Goal: Task Accomplishment & Management: Use online tool/utility

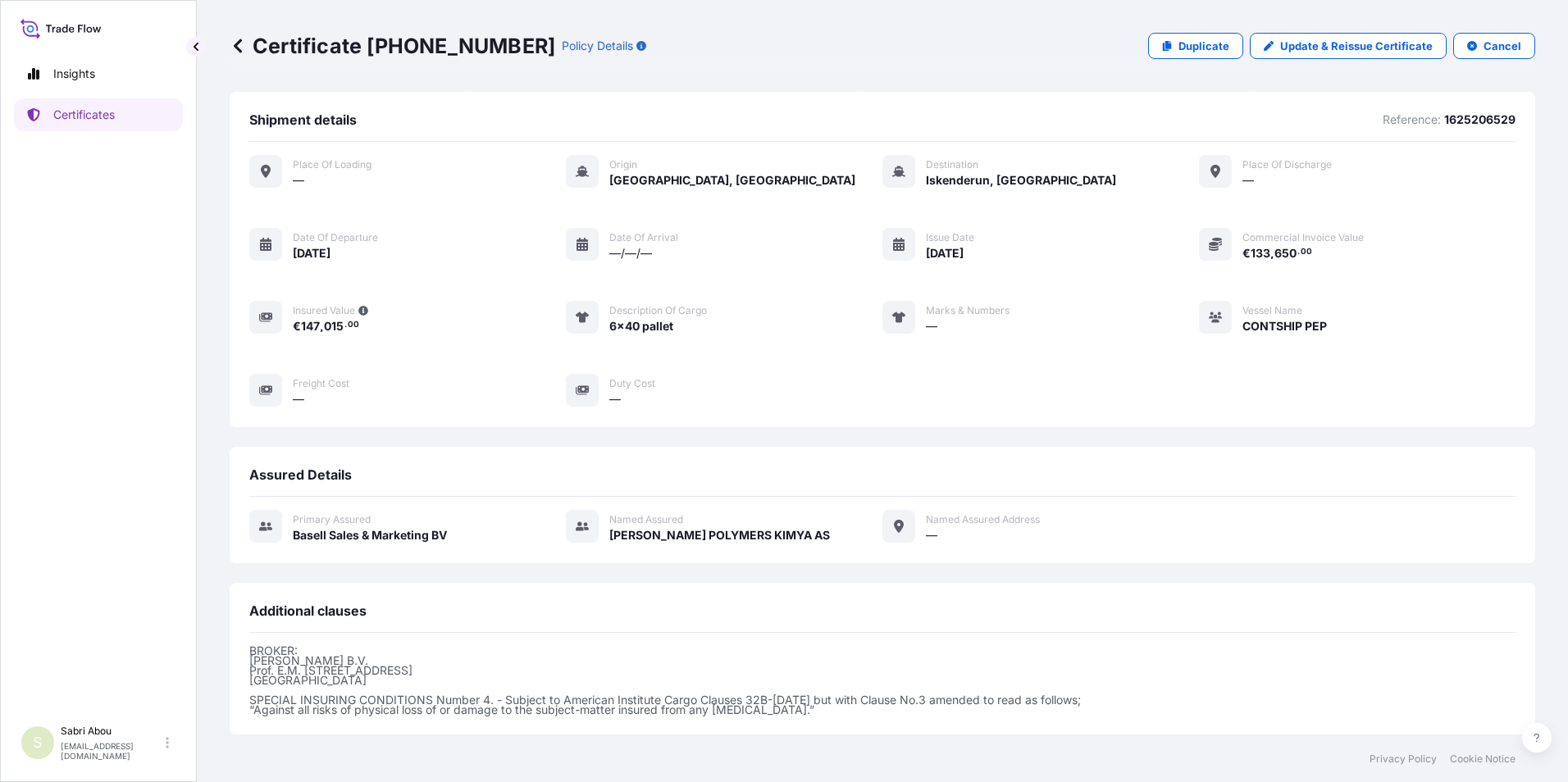
scroll to position [172, 0]
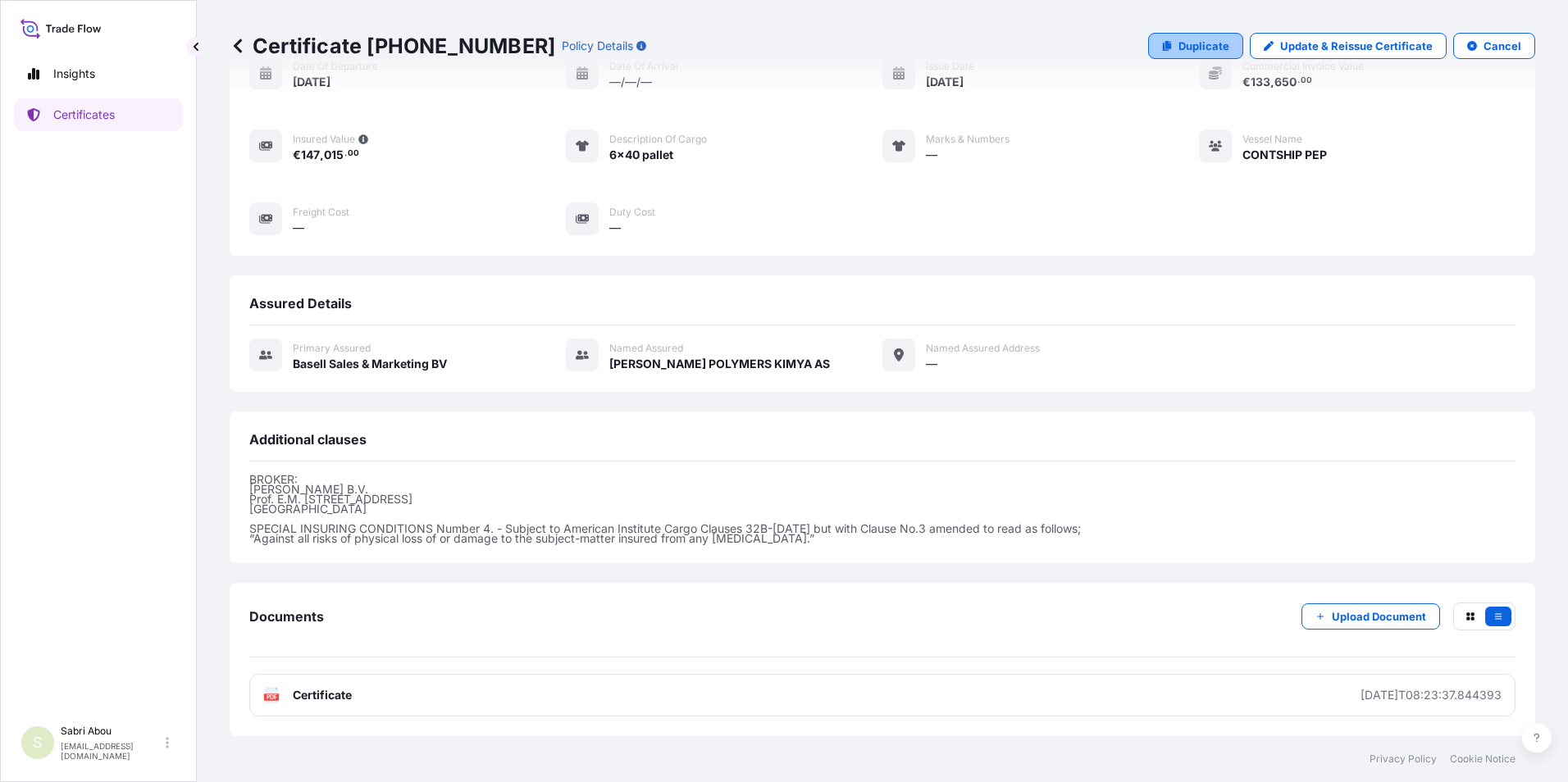
click at [1178, 43] on p "Duplicate" at bounding box center [1203, 45] width 51 height 17
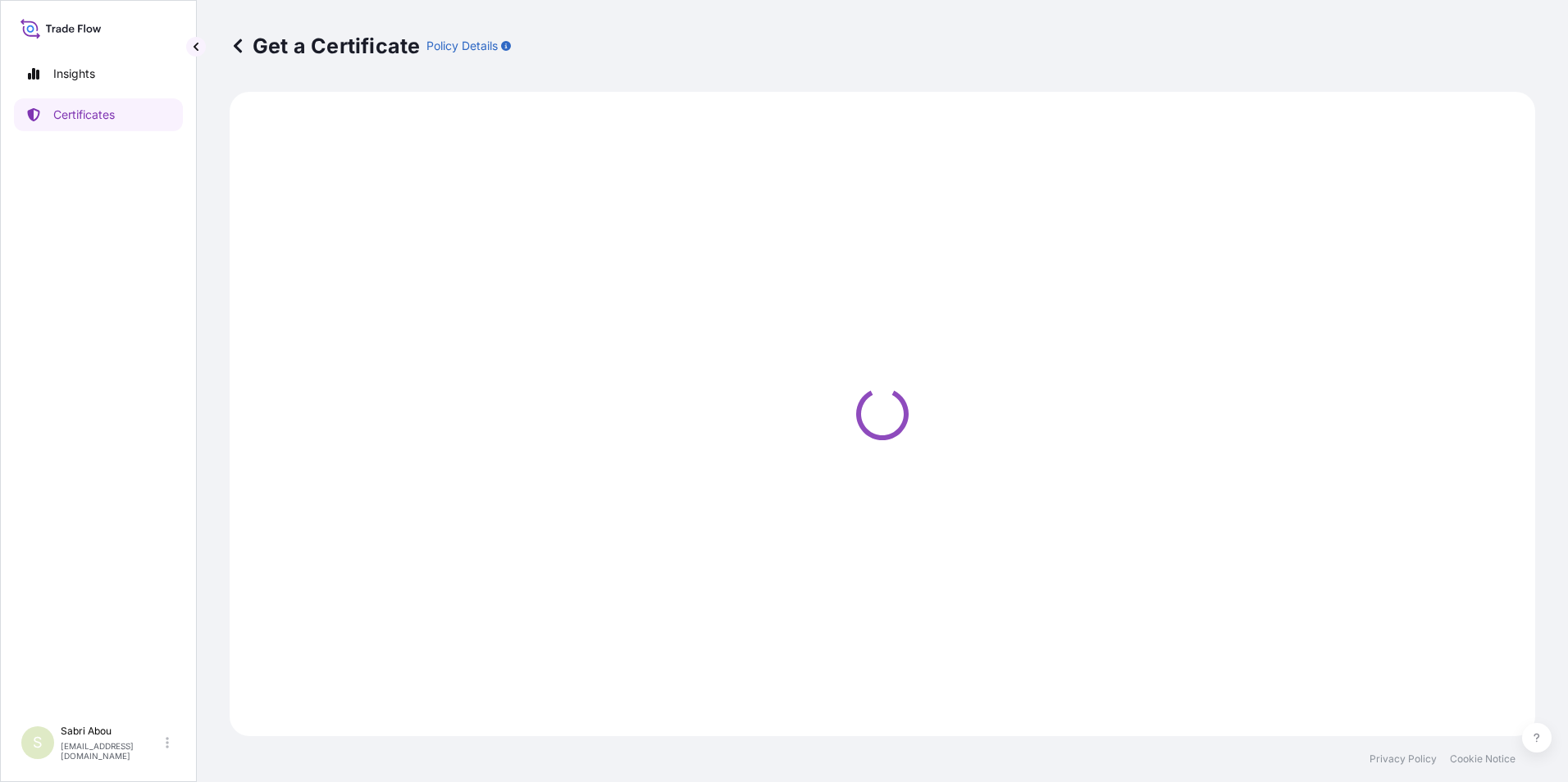
select select "Sea"
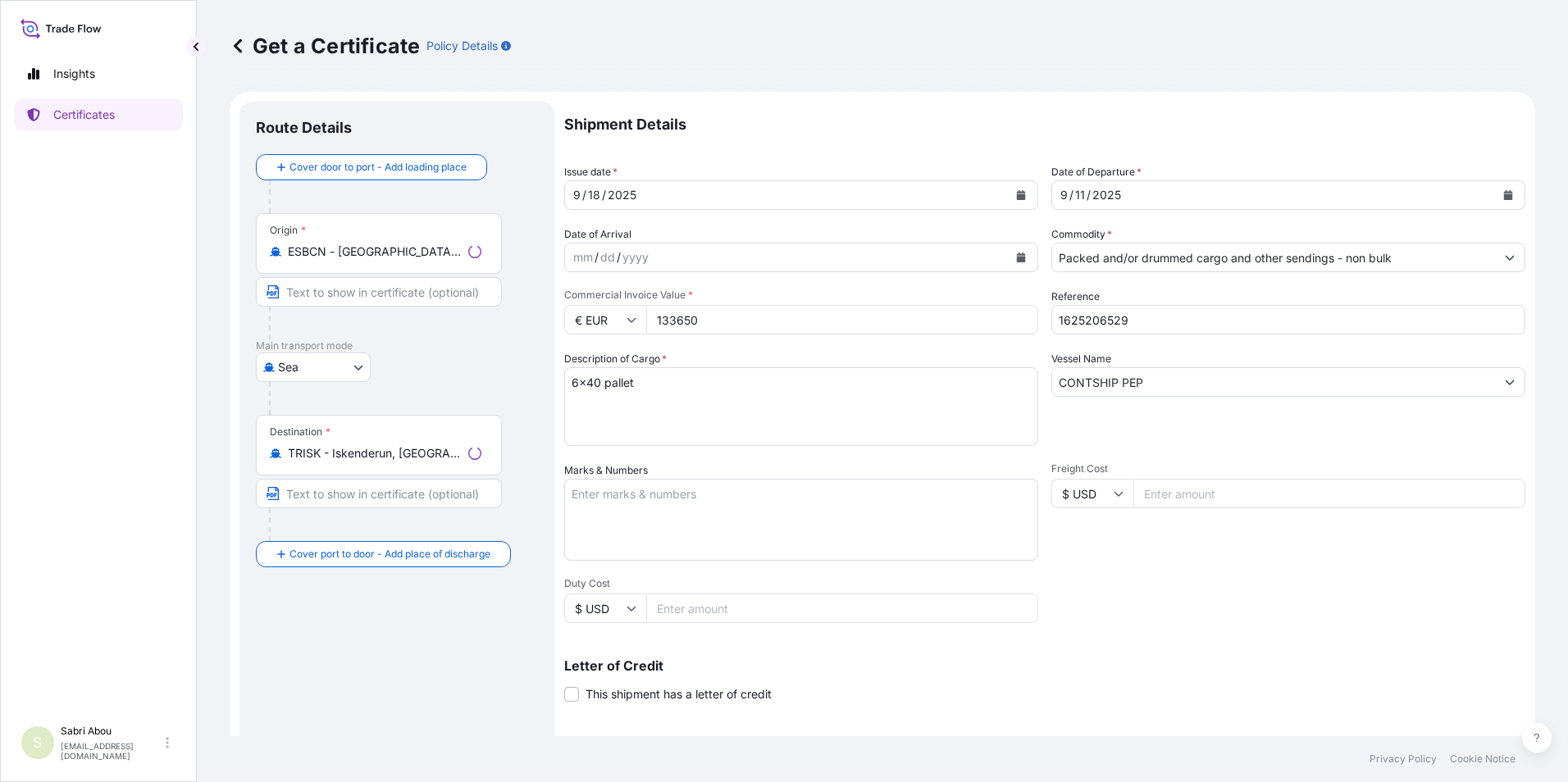
select select "32164"
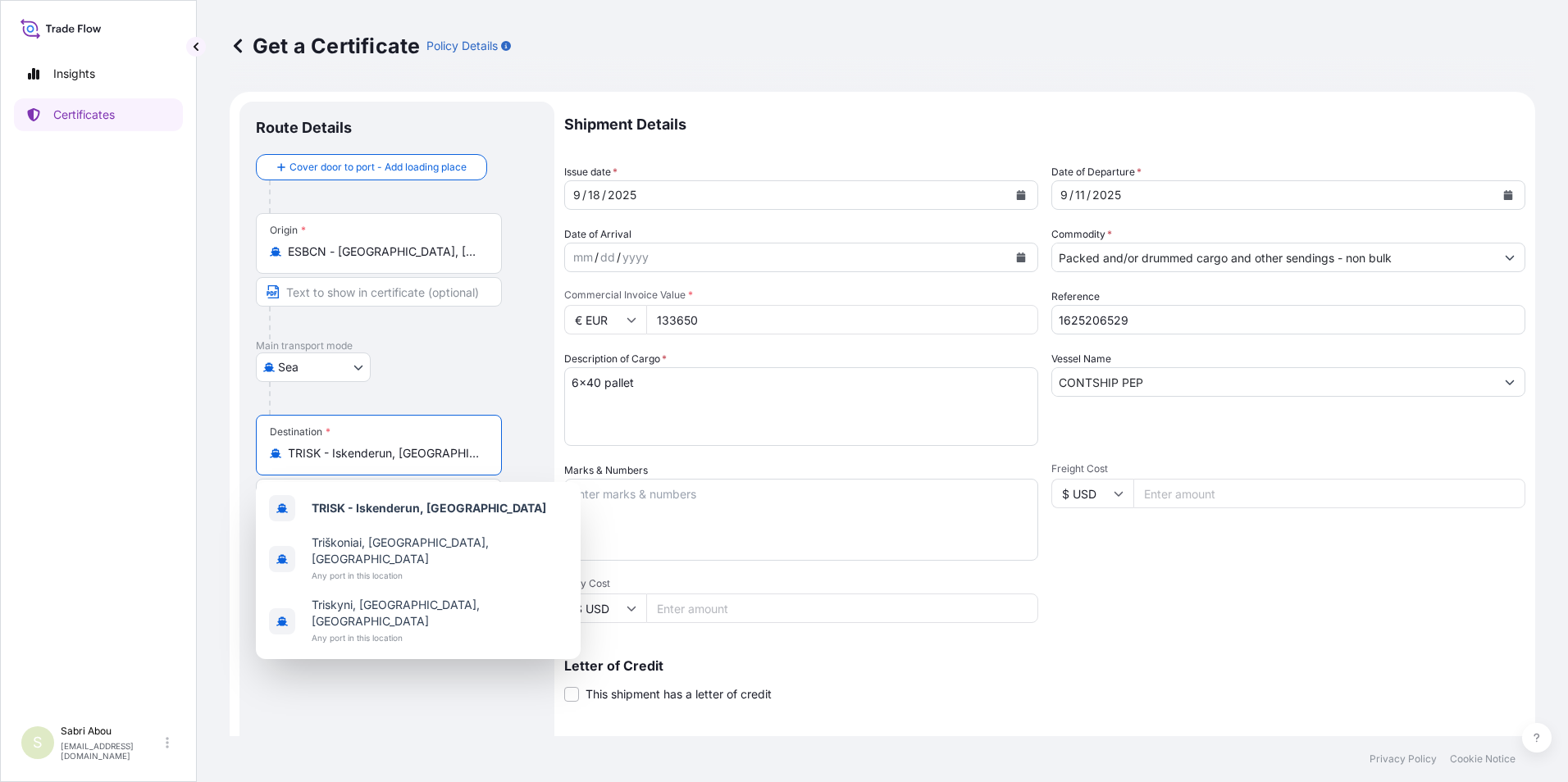
drag, startPoint x: 439, startPoint y: 456, endPoint x: 255, endPoint y: 448, distance: 184.2
click at [258, 446] on div "Destination * TRISK - Iskenderun, [GEOGRAPHIC_DATA]" at bounding box center [378, 445] width 246 height 61
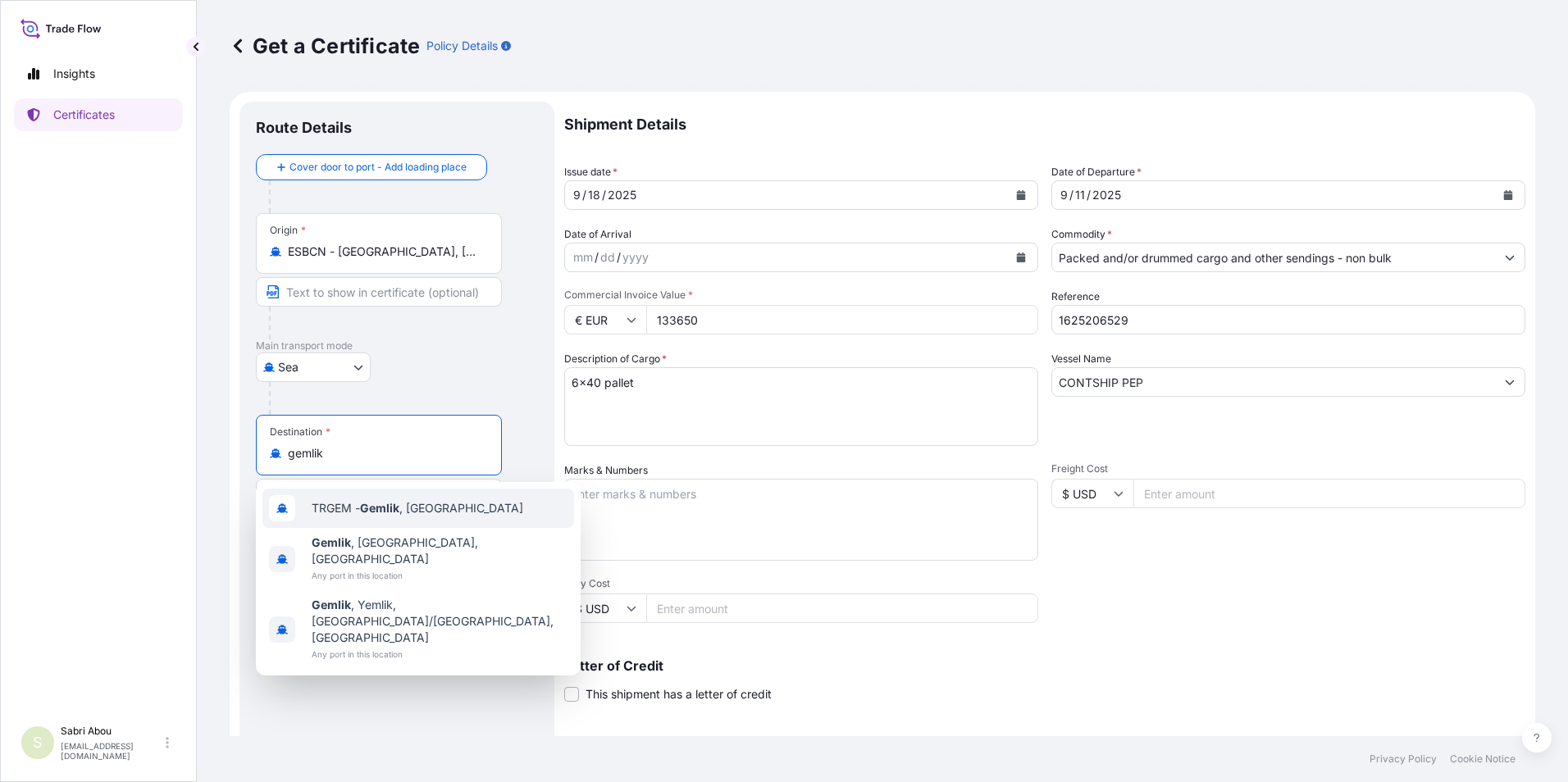
click at [399, 515] on span "TRGEM - Gemlik , [GEOGRAPHIC_DATA]" at bounding box center [417, 508] width 212 height 17
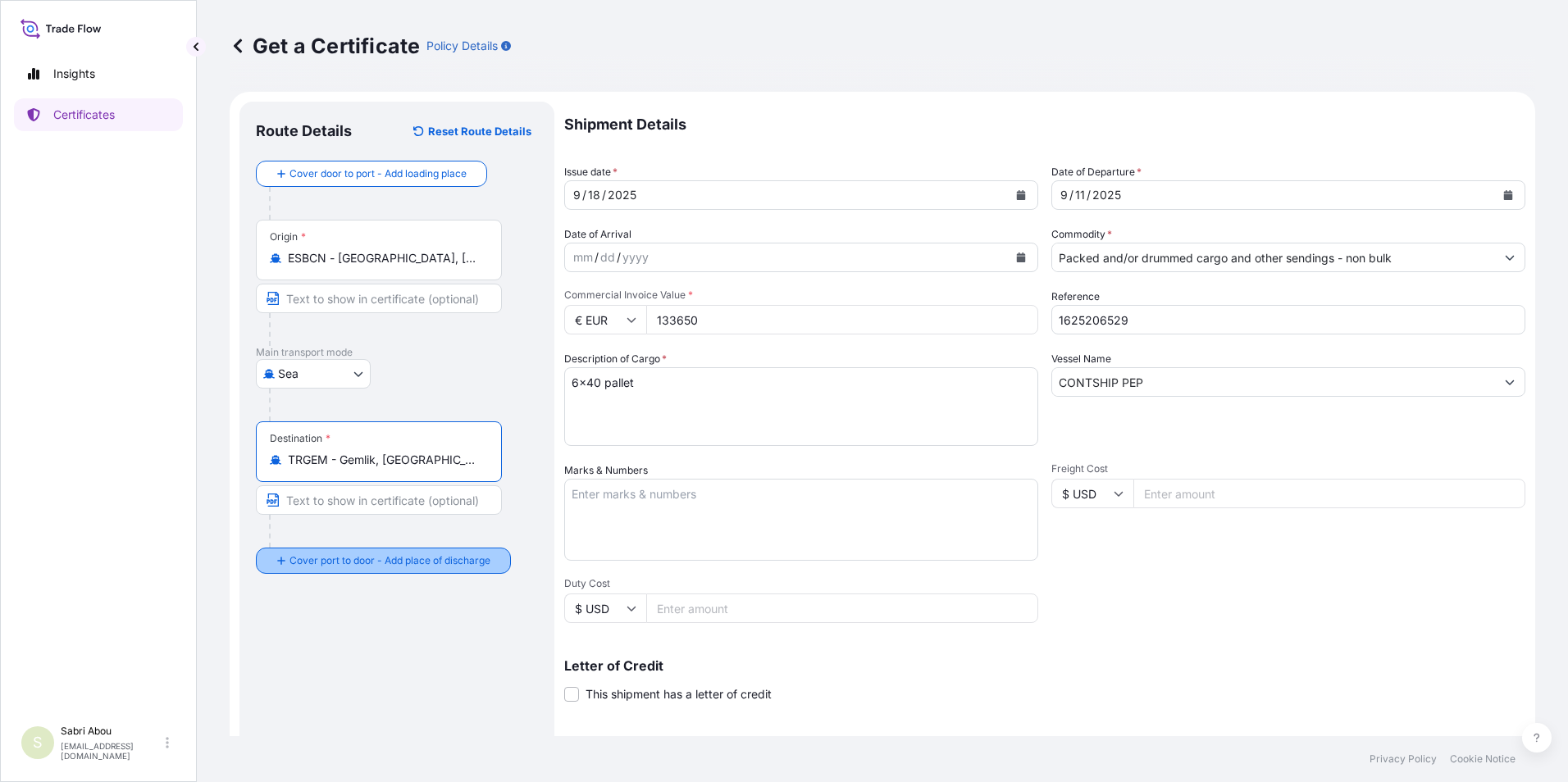
type input "TRGEM - Gemlik, [GEOGRAPHIC_DATA]"
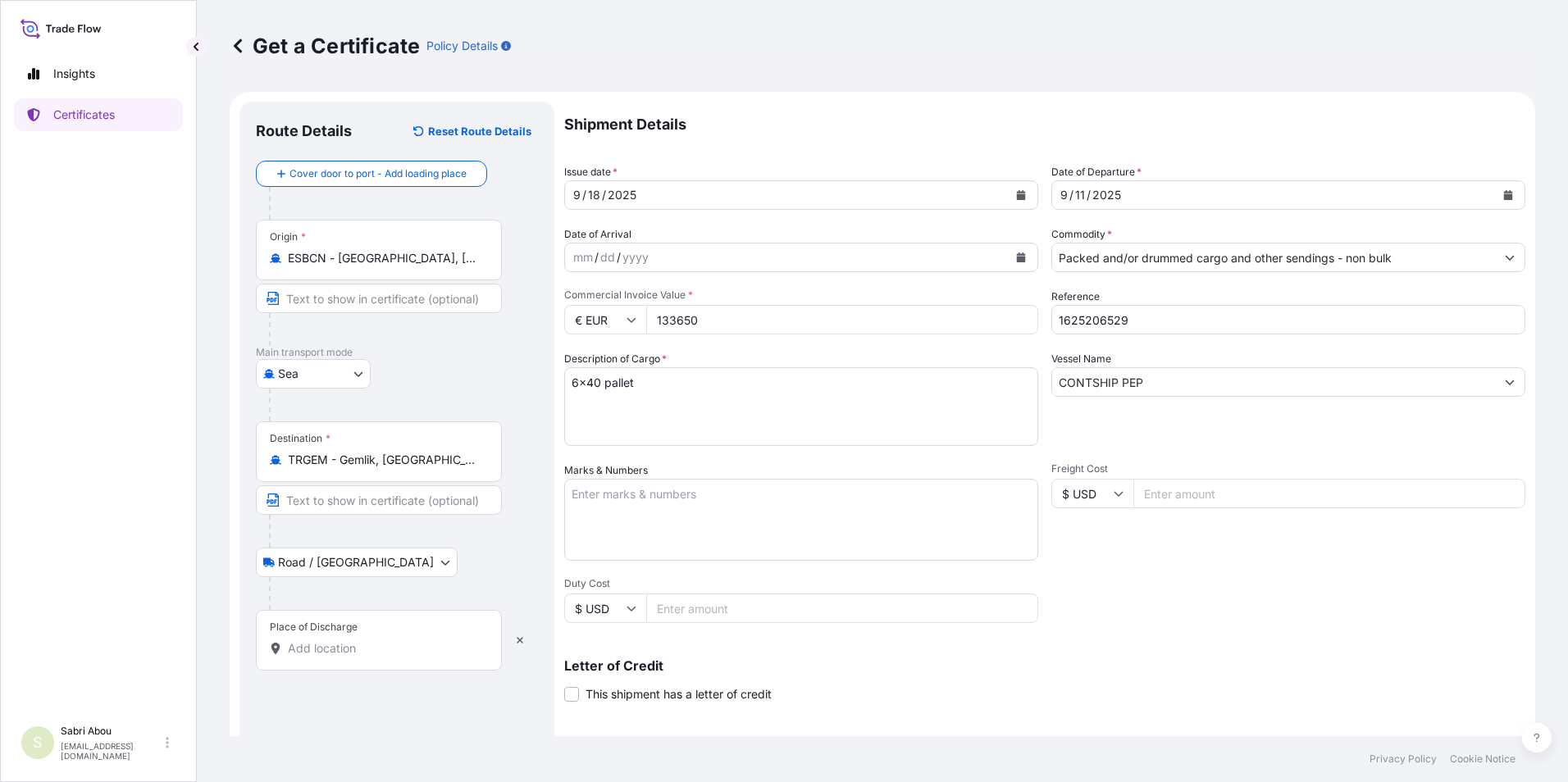
click at [390, 657] on div "Place of Discharge" at bounding box center [378, 641] width 246 height 61
click at [390, 656] on input "Place of Discharge" at bounding box center [385, 648] width 194 height 17
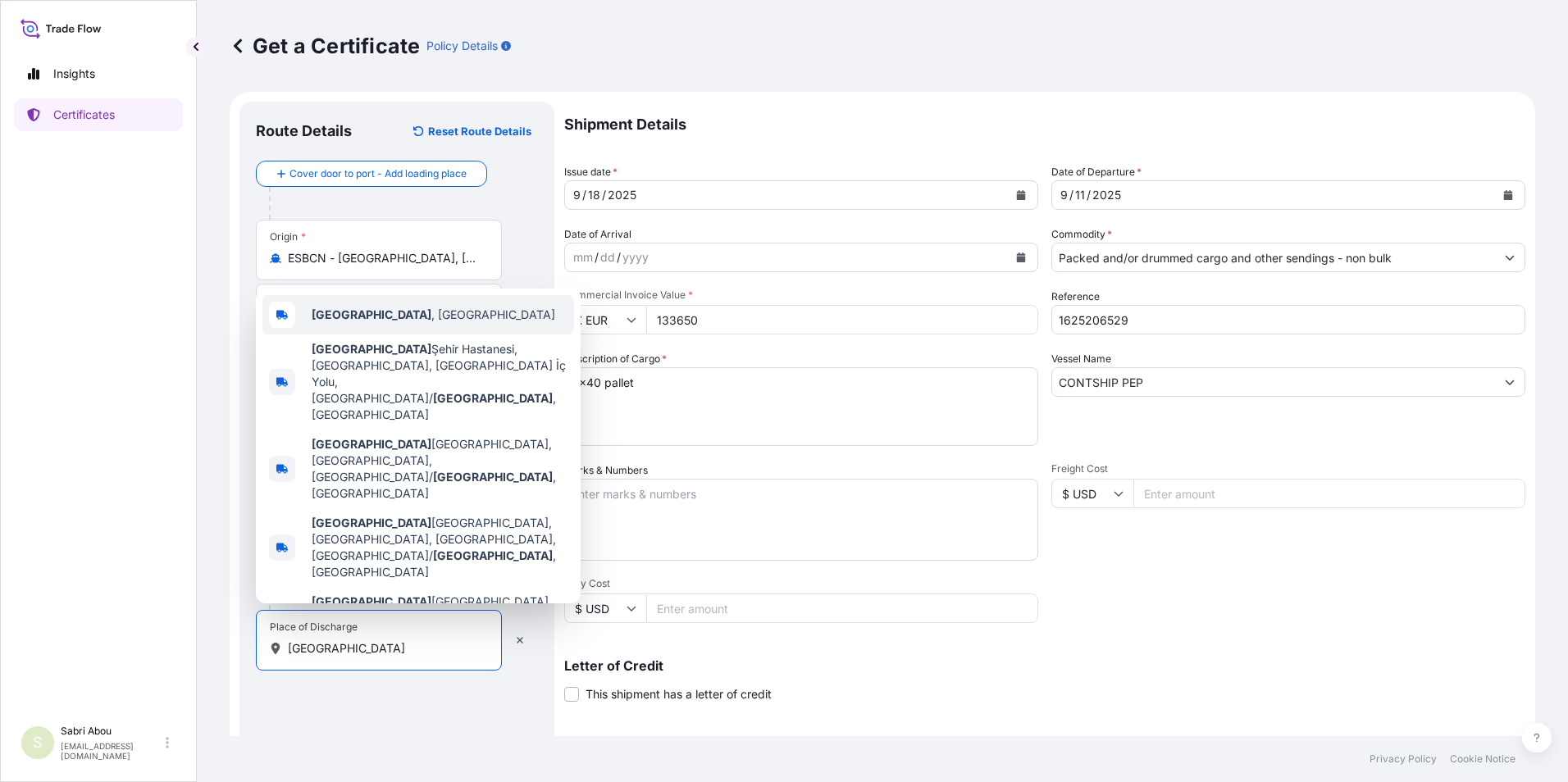
click at [406, 335] on div "[GEOGRAPHIC_DATA] , [GEOGRAPHIC_DATA]" at bounding box center [418, 315] width 311 height 39
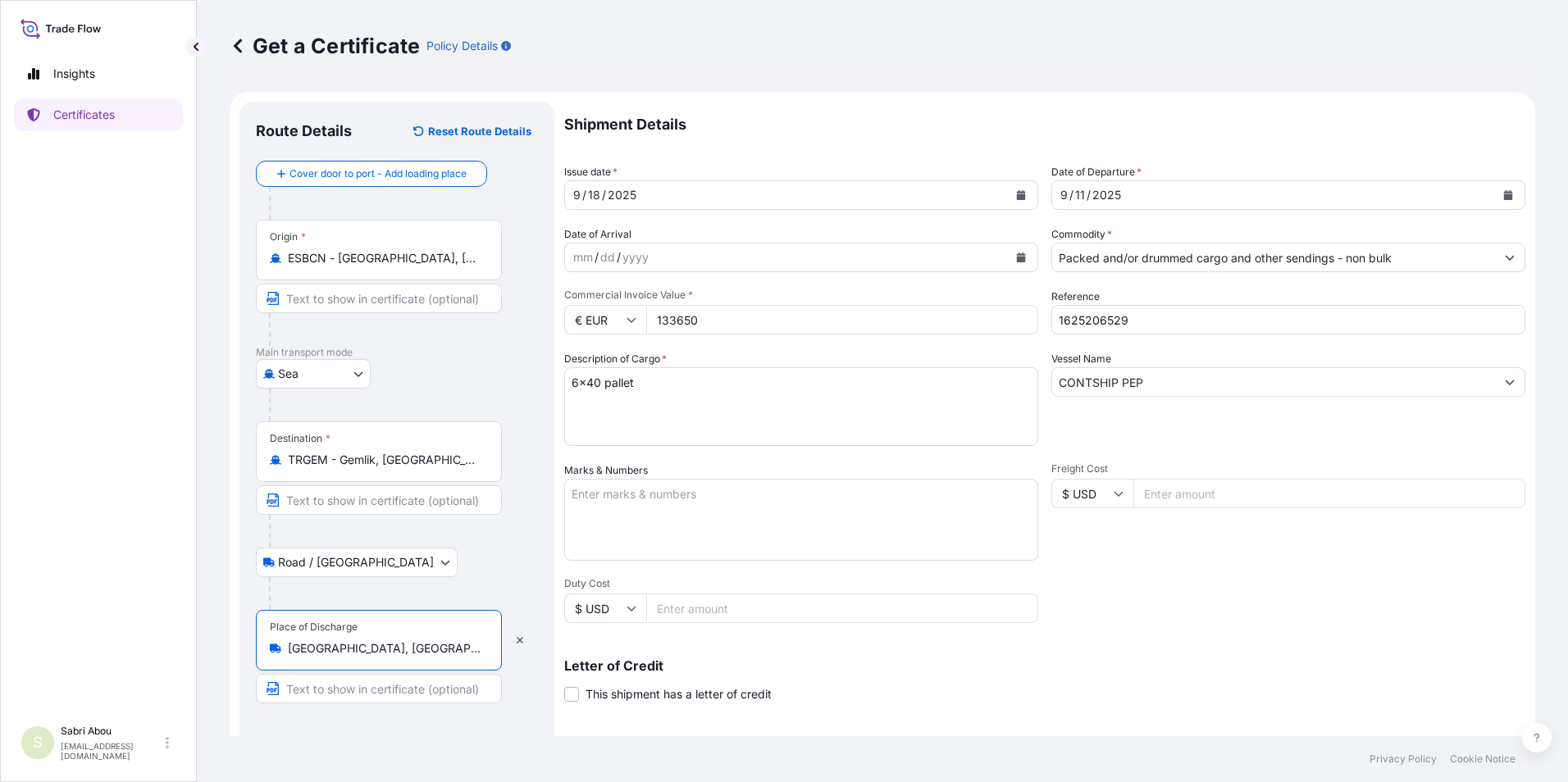
type input "[GEOGRAPHIC_DATA], [GEOGRAPHIC_DATA]"
click at [1495, 190] on button "Calendar" at bounding box center [1508, 195] width 26 height 26
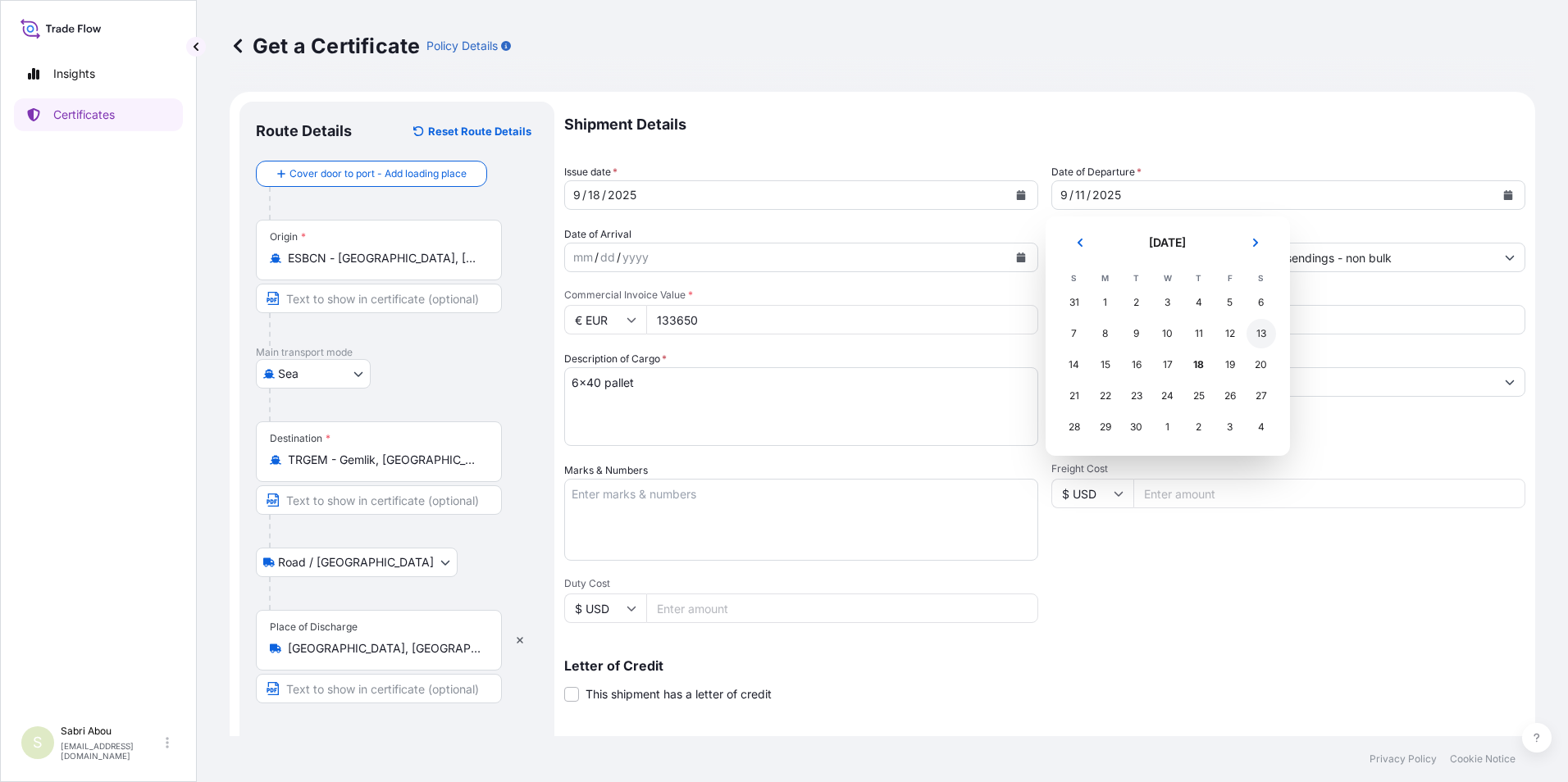
click at [1257, 334] on div "13" at bounding box center [1261, 334] width 30 height 30
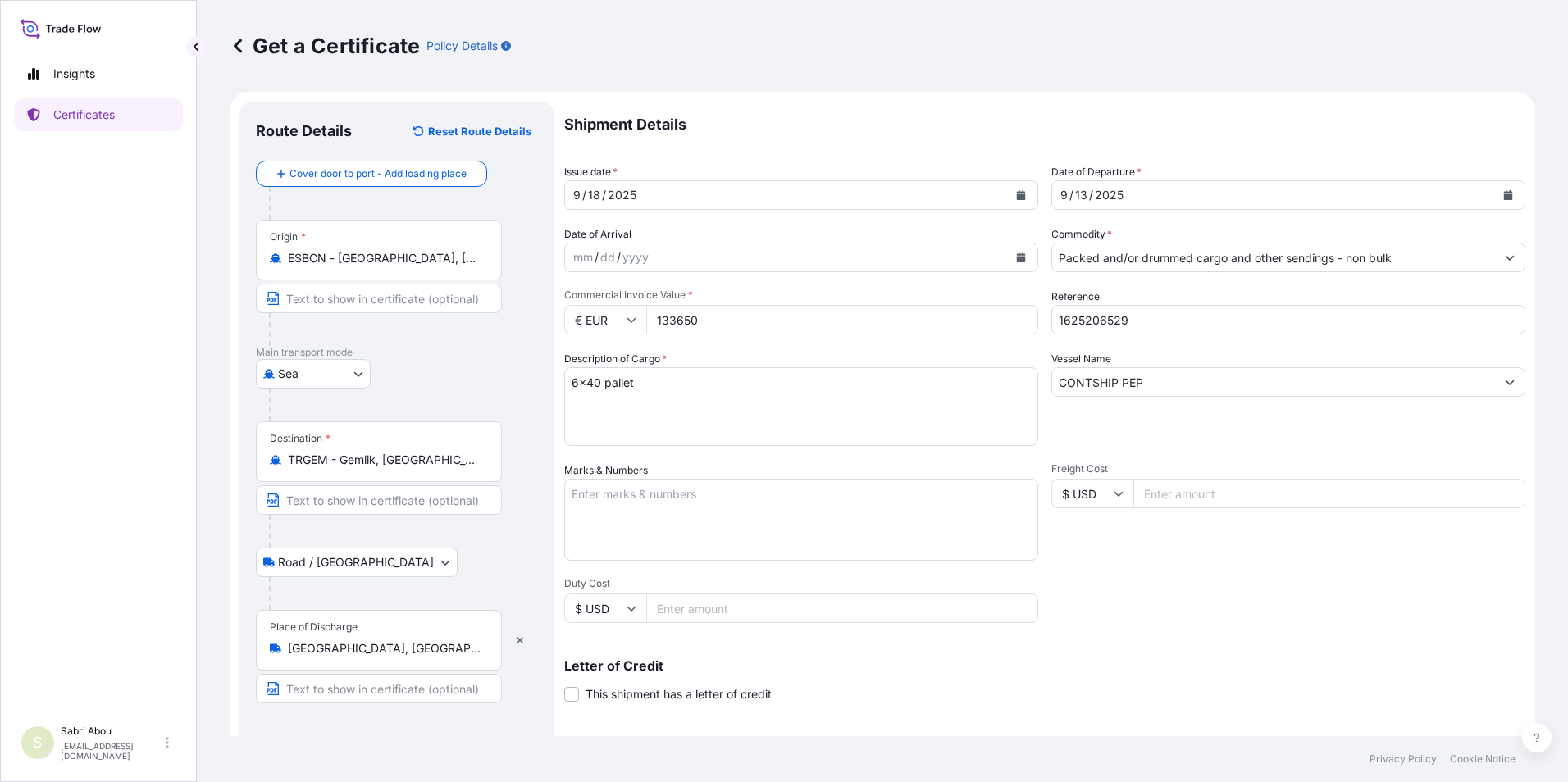
click at [1153, 274] on div "Shipment Details Issue date * [DATE] Date of Departure * [DATE] Date of Arrival…" at bounding box center [1045, 493] width 961 height 781
click at [1412, 262] on input "Packed and/or drummed cargo and other sendings - non bulk" at bounding box center [1273, 257] width 443 height 30
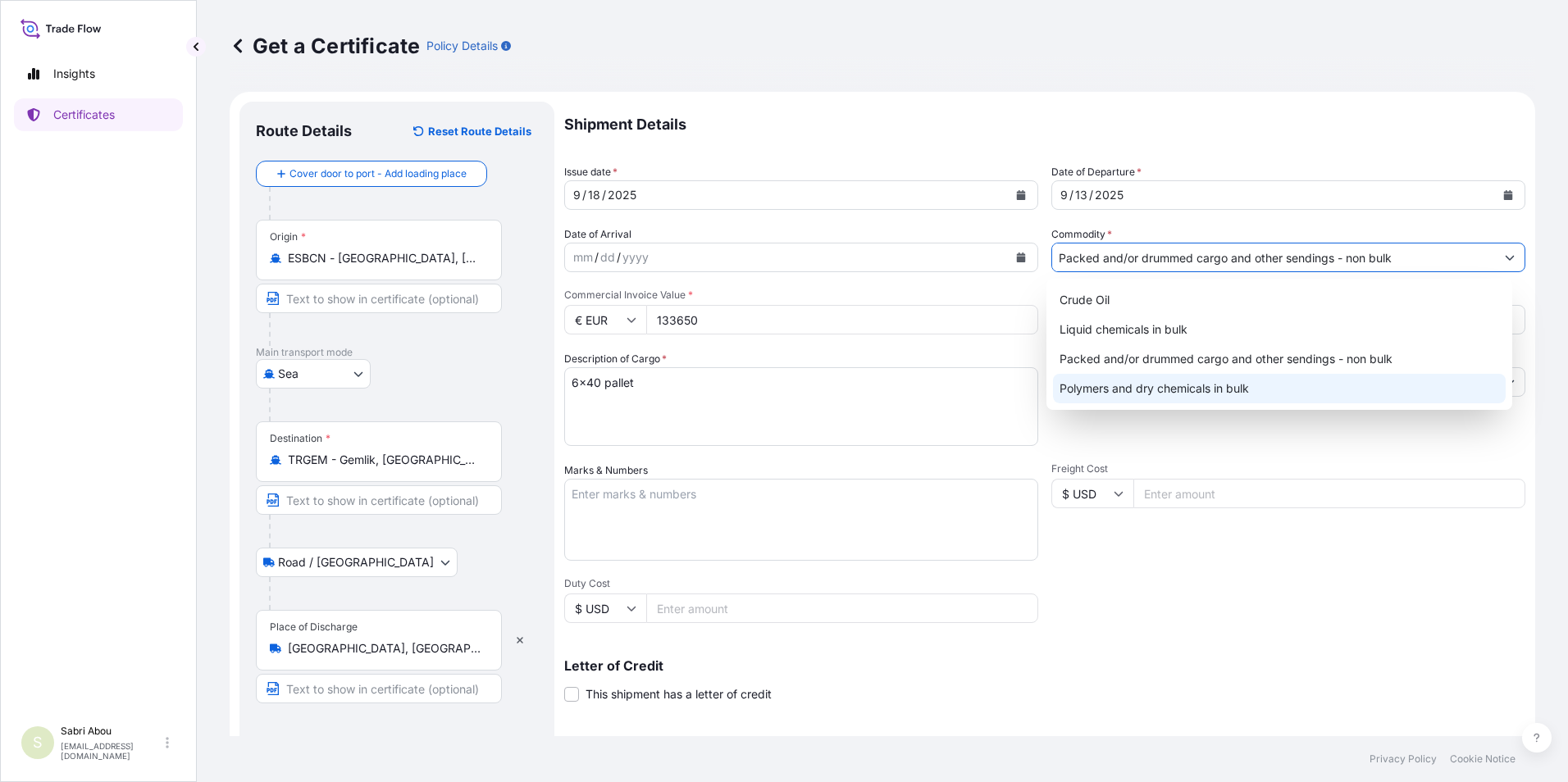
click at [1261, 383] on div "Polymers and dry chemicals in bulk" at bounding box center [1279, 389] width 453 height 30
type input "Polymers and dry chemicals in bulk"
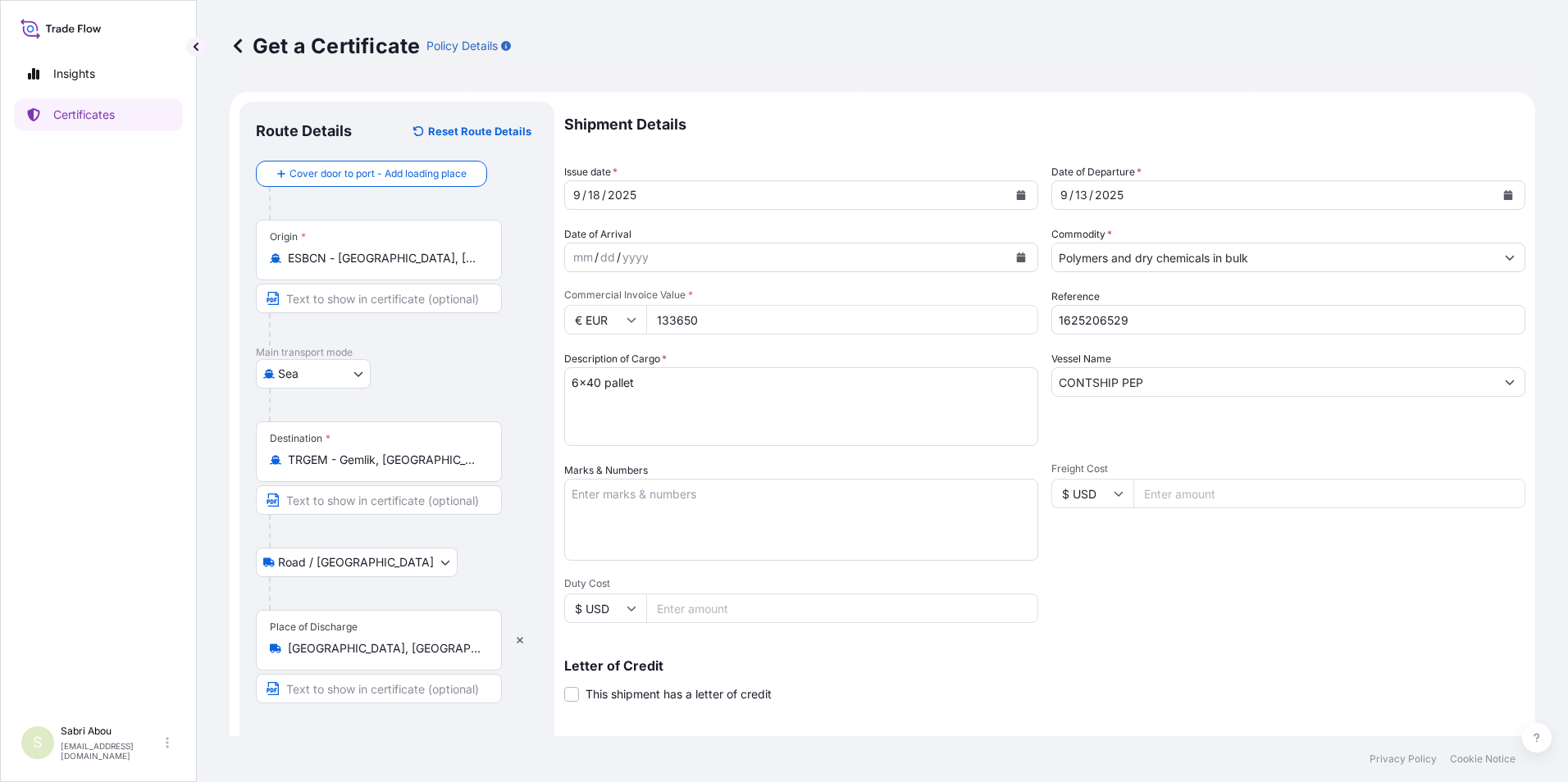
drag, startPoint x: 726, startPoint y: 322, endPoint x: 618, endPoint y: 325, distance: 108.0
click at [618, 325] on div "€ EUR 133650" at bounding box center [801, 320] width 474 height 30
type input "26775.32"
type input "1625206304"
type textarea "1x20 BULK"
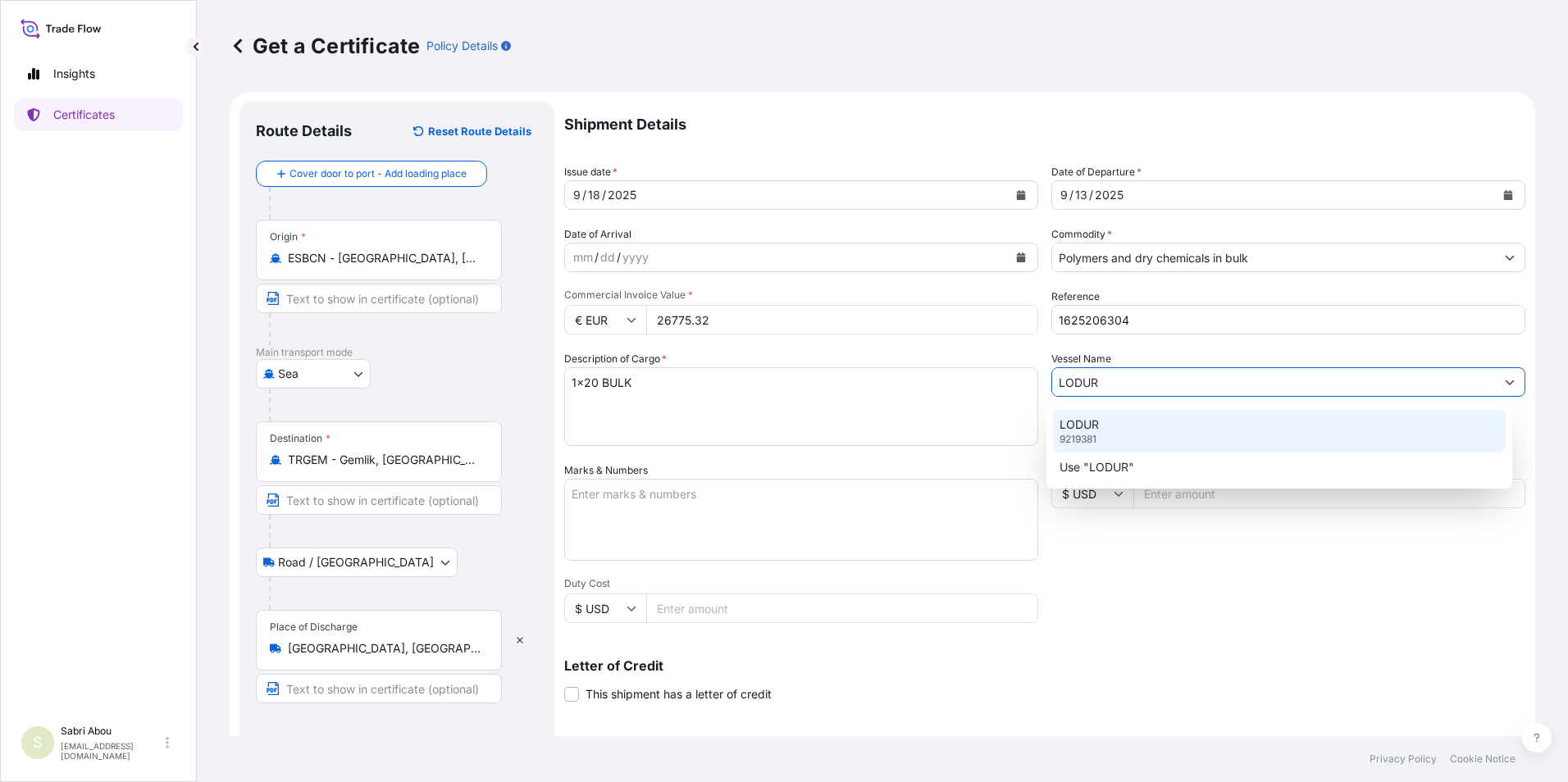
click at [1115, 432] on div "LODUR 9219381" at bounding box center [1279, 431] width 453 height 43
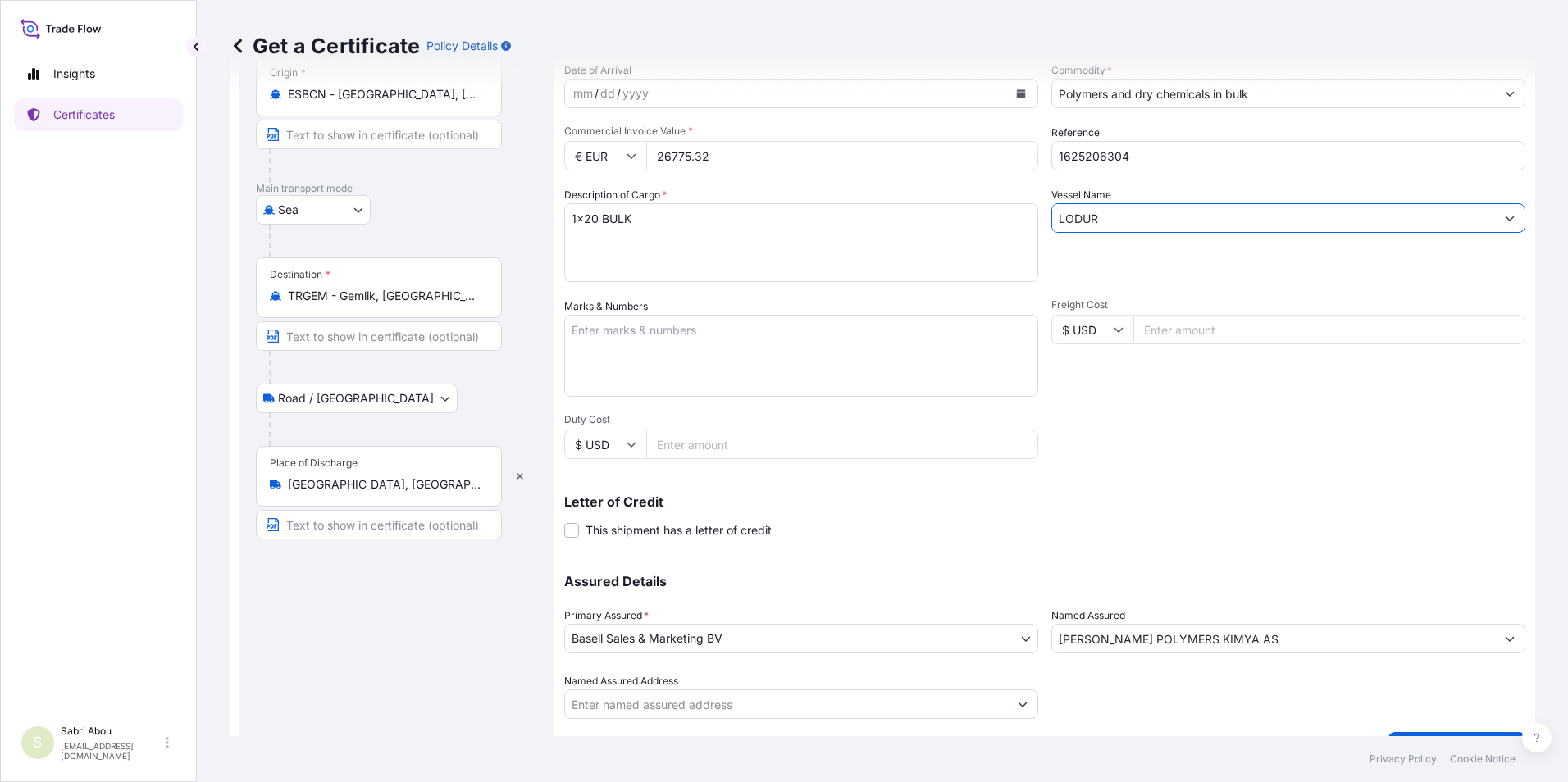
scroll to position [202, 0]
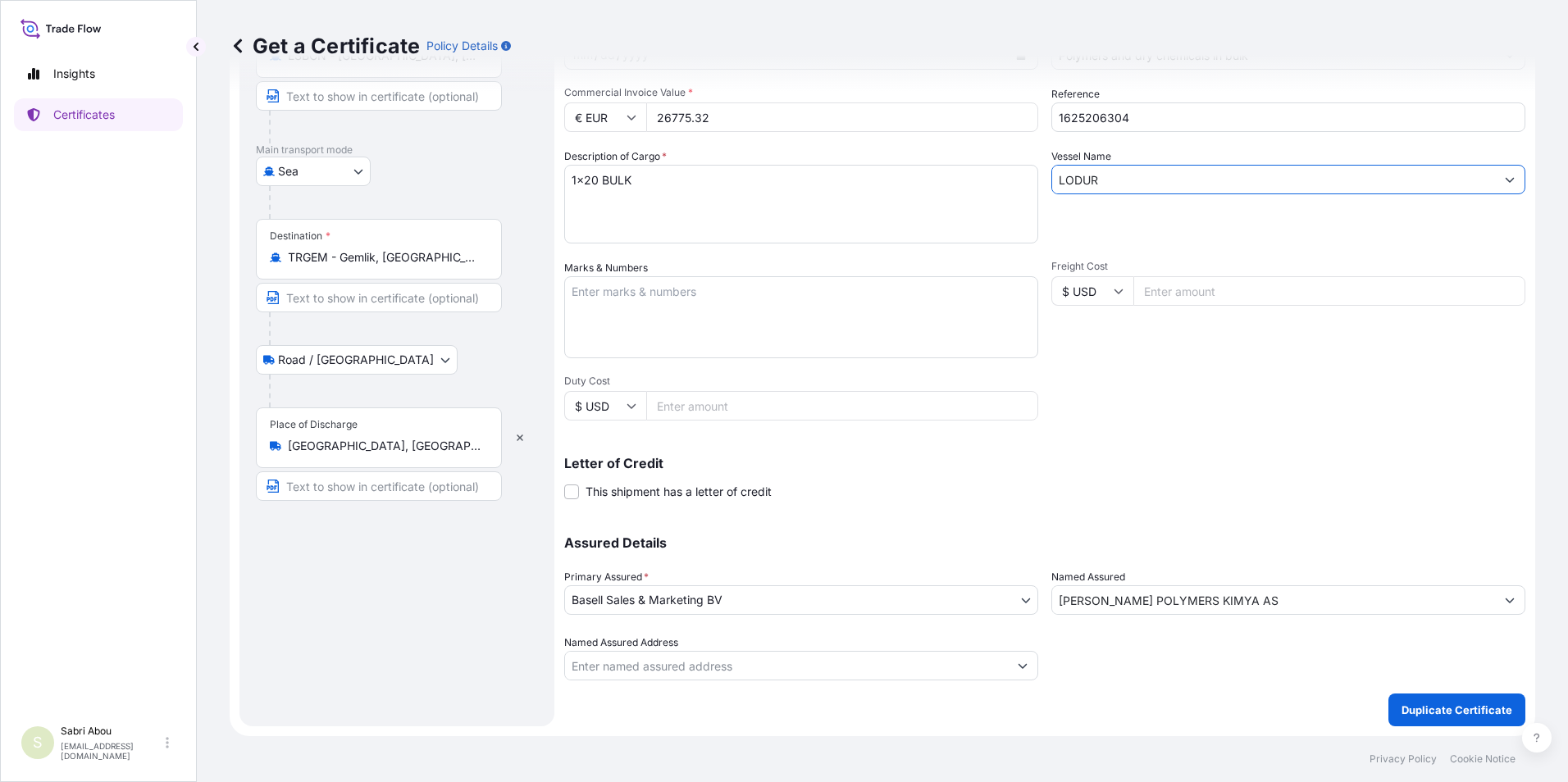
type input "LODUR"
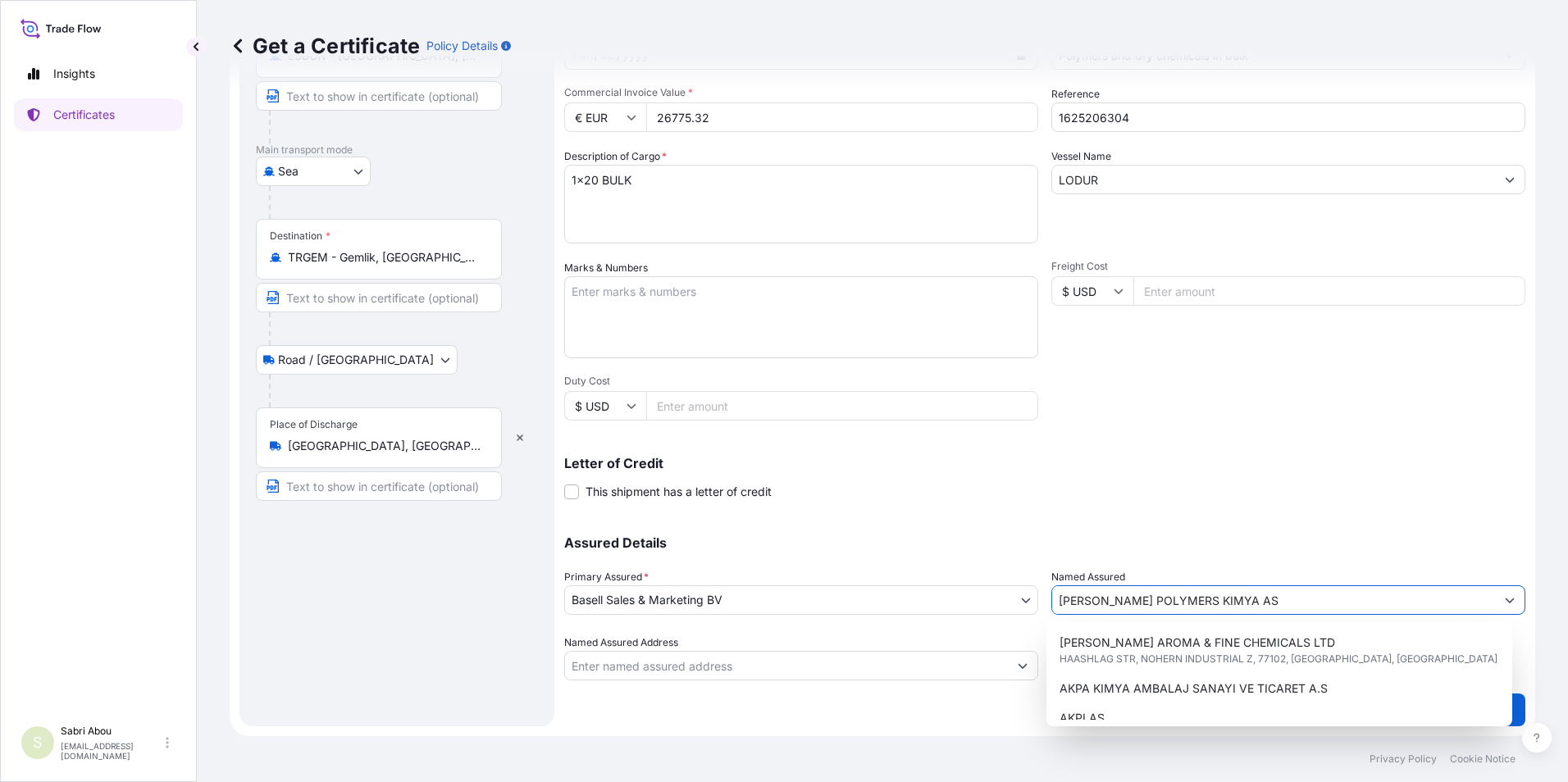
drag, startPoint x: 1237, startPoint y: 606, endPoint x: 1016, endPoint y: 617, distance: 221.3
click at [1016, 617] on div "Assured Details Primary Assured * Basell Sales & Marketing BV Basell Poliolefin…" at bounding box center [1045, 598] width 961 height 164
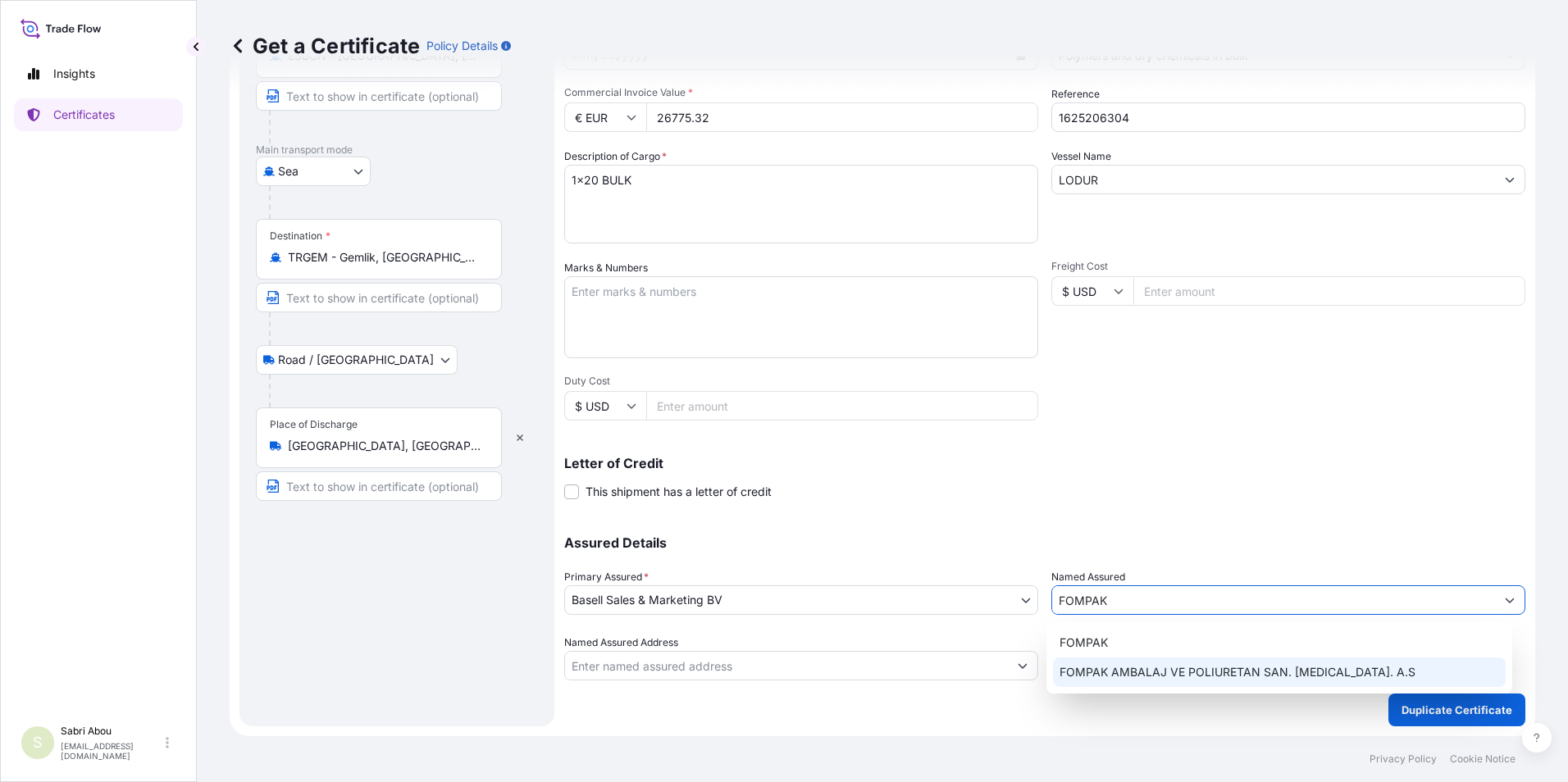
click at [1154, 670] on span "FOMPAK AMBALAJ VE POLIURETAN SAN. [MEDICAL_DATA]. A.S" at bounding box center [1237, 672] width 356 height 17
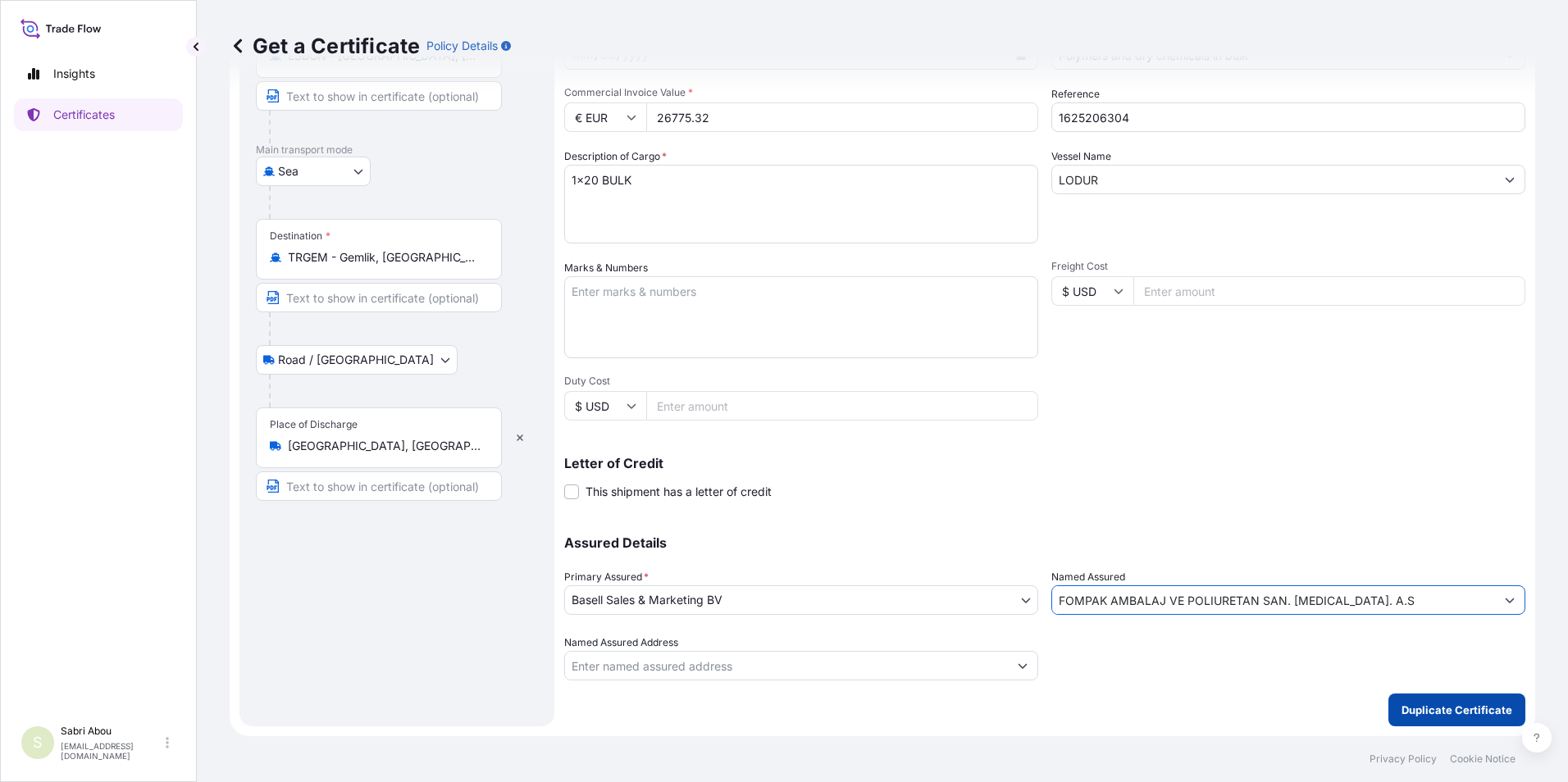
type input "FOMPAK AMBALAJ VE POLIURETAN SAN. [MEDICAL_DATA]. A.S"
click at [1429, 710] on p "Duplicate Certificate" at bounding box center [1456, 710] width 111 height 17
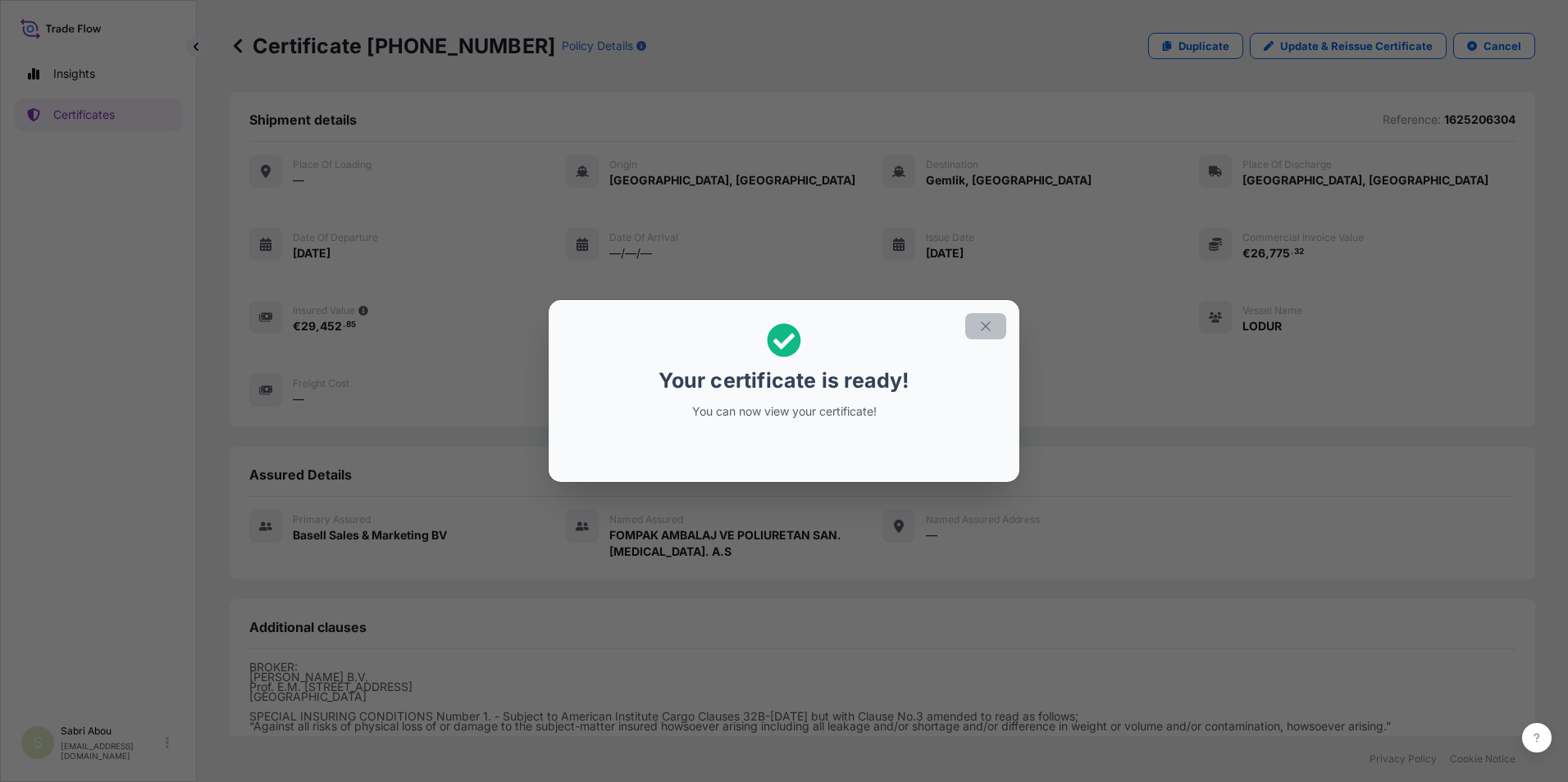
click at [984, 323] on icon "button" at bounding box center [985, 326] width 15 height 15
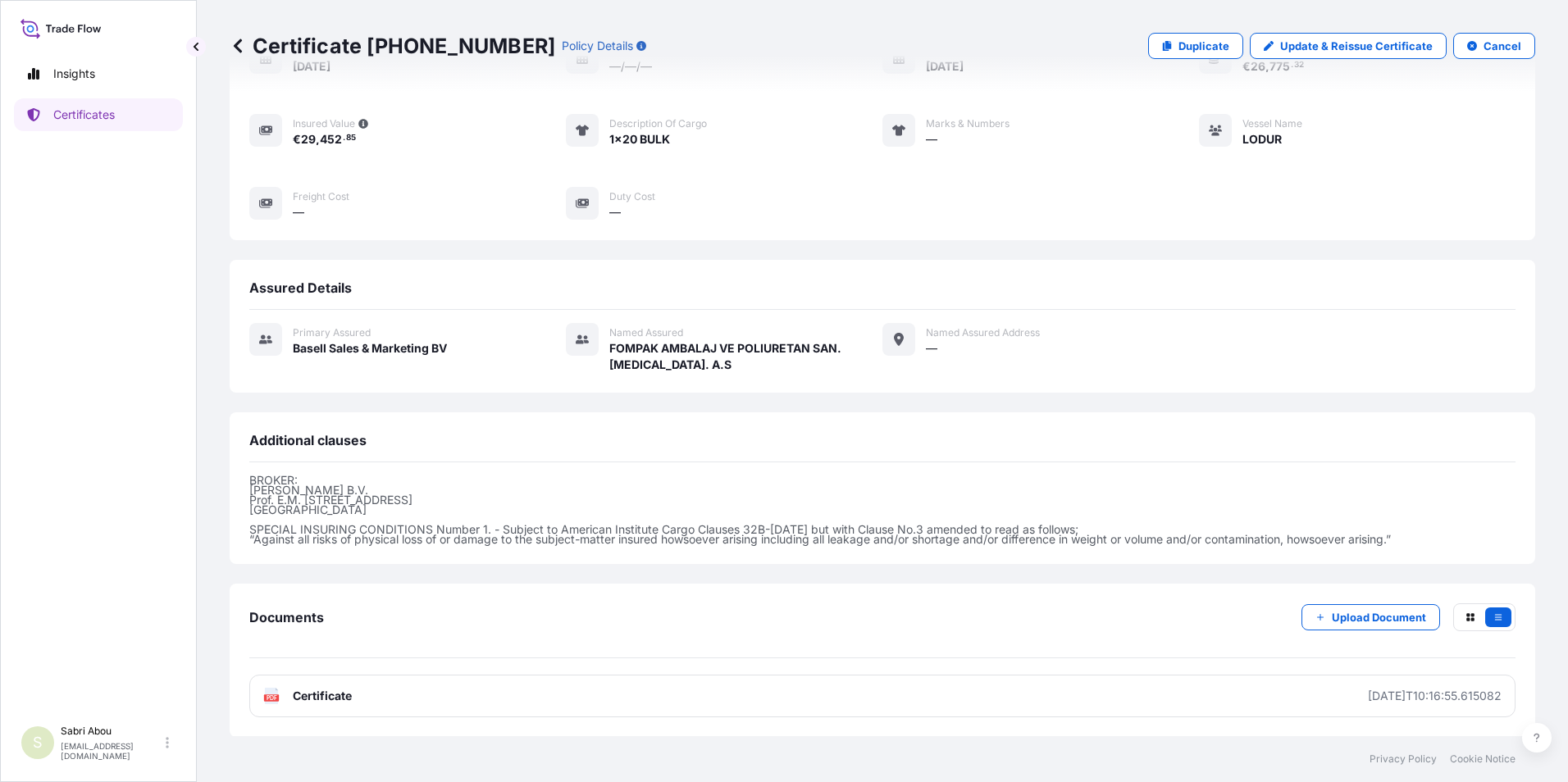
scroll to position [187, 0]
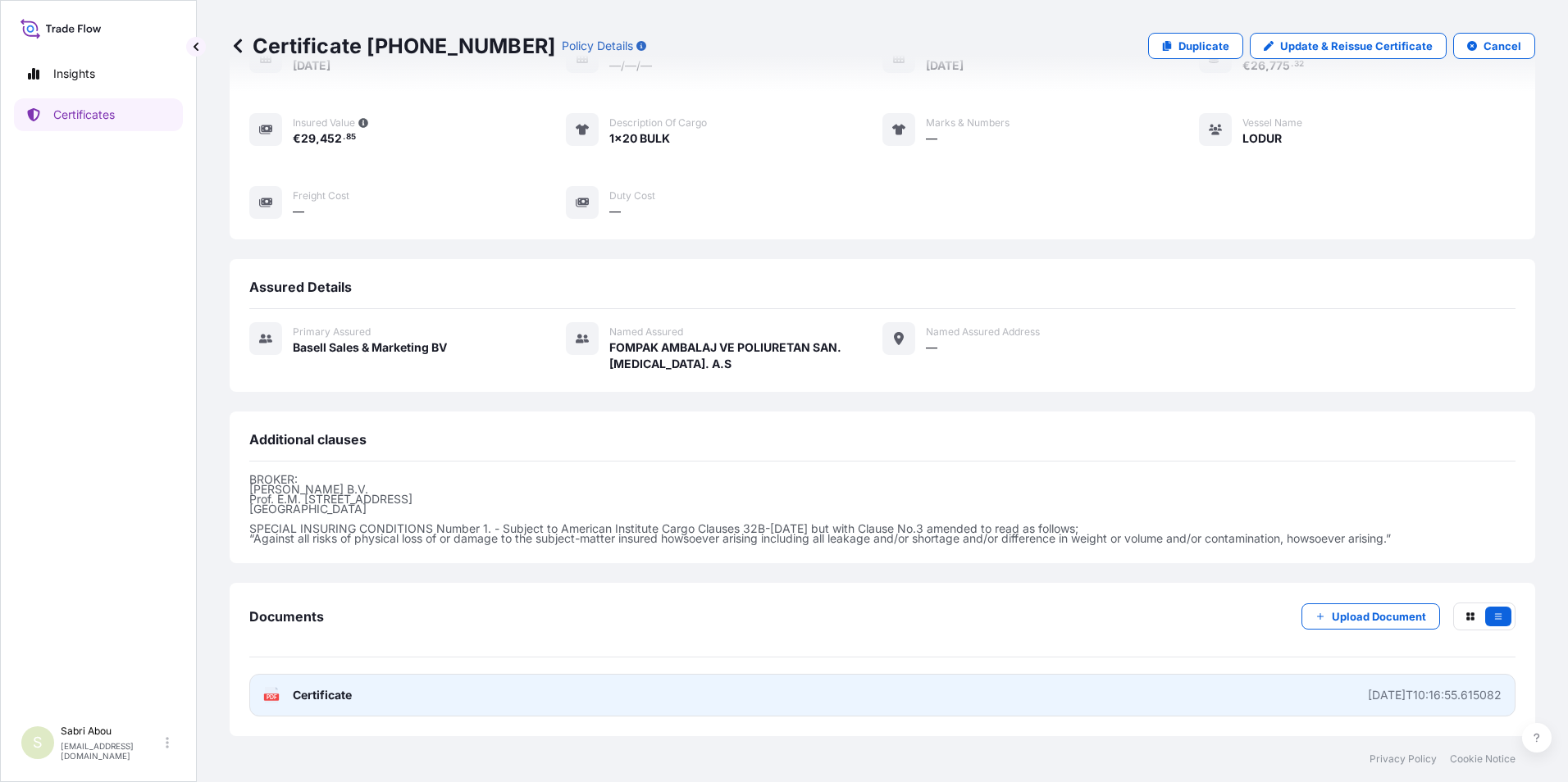
click at [432, 689] on link "PDF Certificate [DATE]T10:16:55.615082" at bounding box center [883, 695] width 1266 height 43
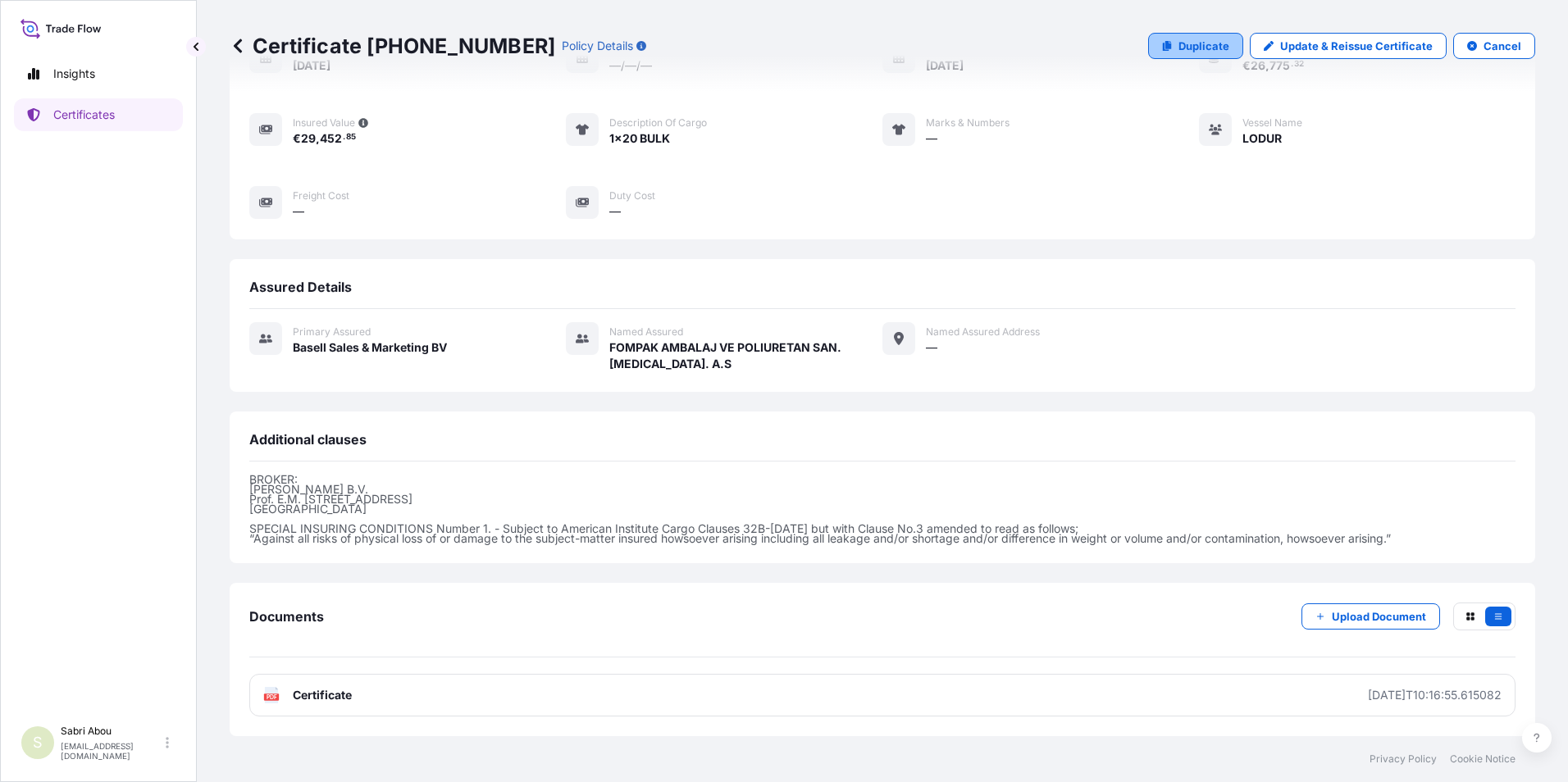
click at [1202, 56] on link "Duplicate" at bounding box center [1195, 46] width 95 height 26
select select "Sea"
select select "Road / [GEOGRAPHIC_DATA]"
select select "32164"
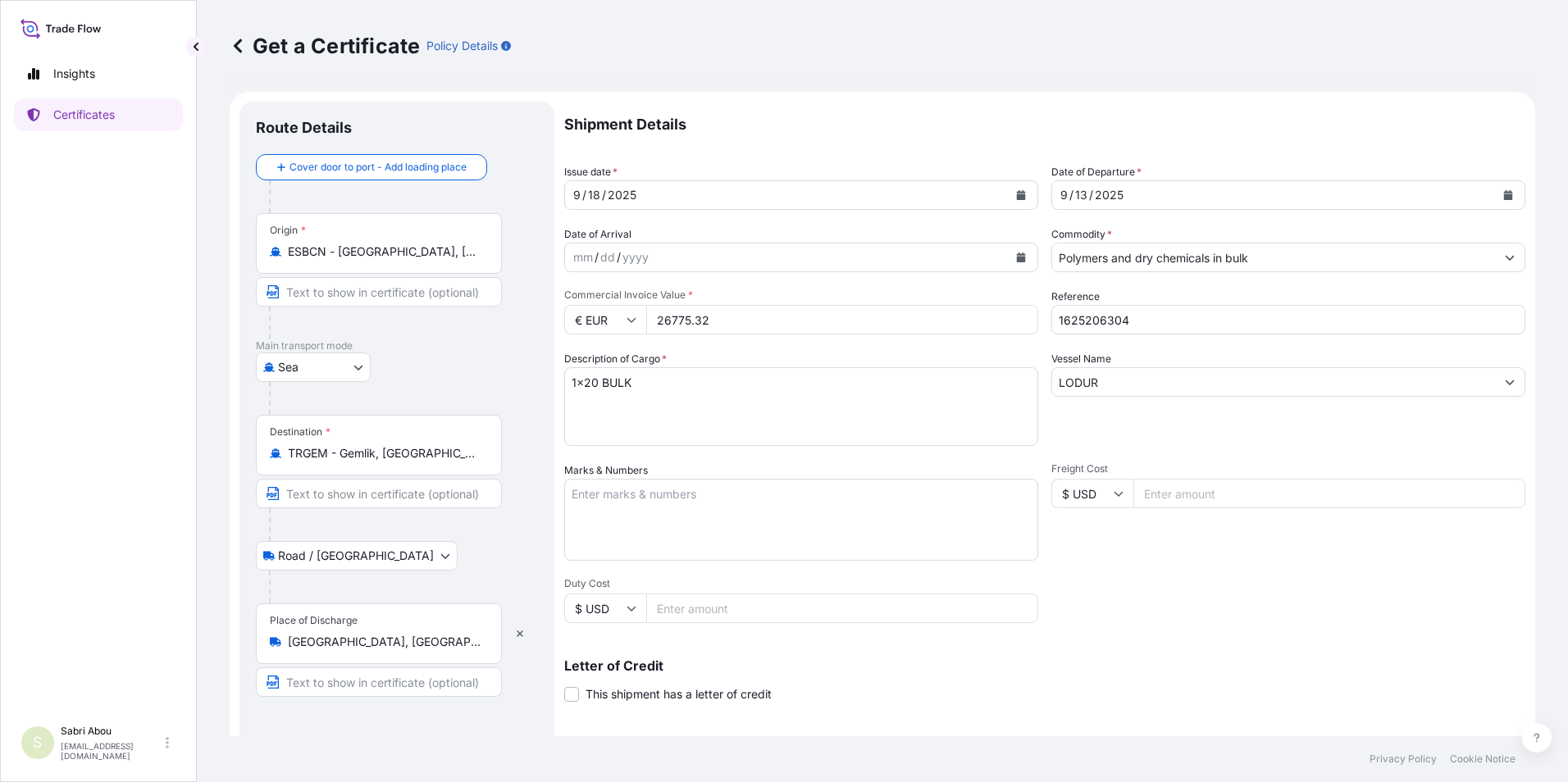
drag, startPoint x: 721, startPoint y: 325, endPoint x: 643, endPoint y: 328, distance: 78.1
click at [643, 328] on div "€ EUR 26775.32" at bounding box center [801, 320] width 474 height 30
type input "45465.75"
type input "1625205357"
click at [595, 386] on textarea "1x20 BULK" at bounding box center [801, 406] width 474 height 78
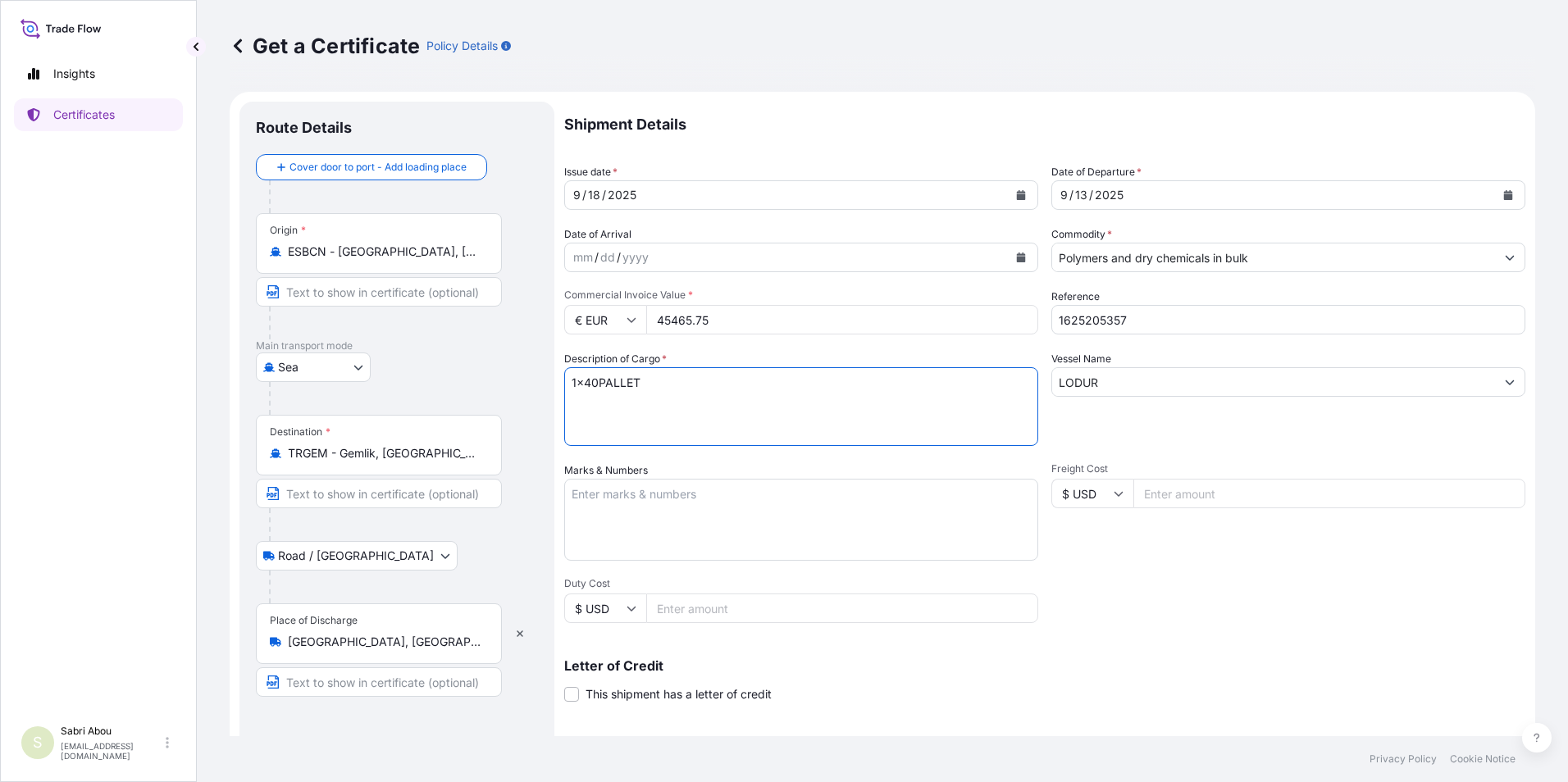
type textarea "1x40PALLET"
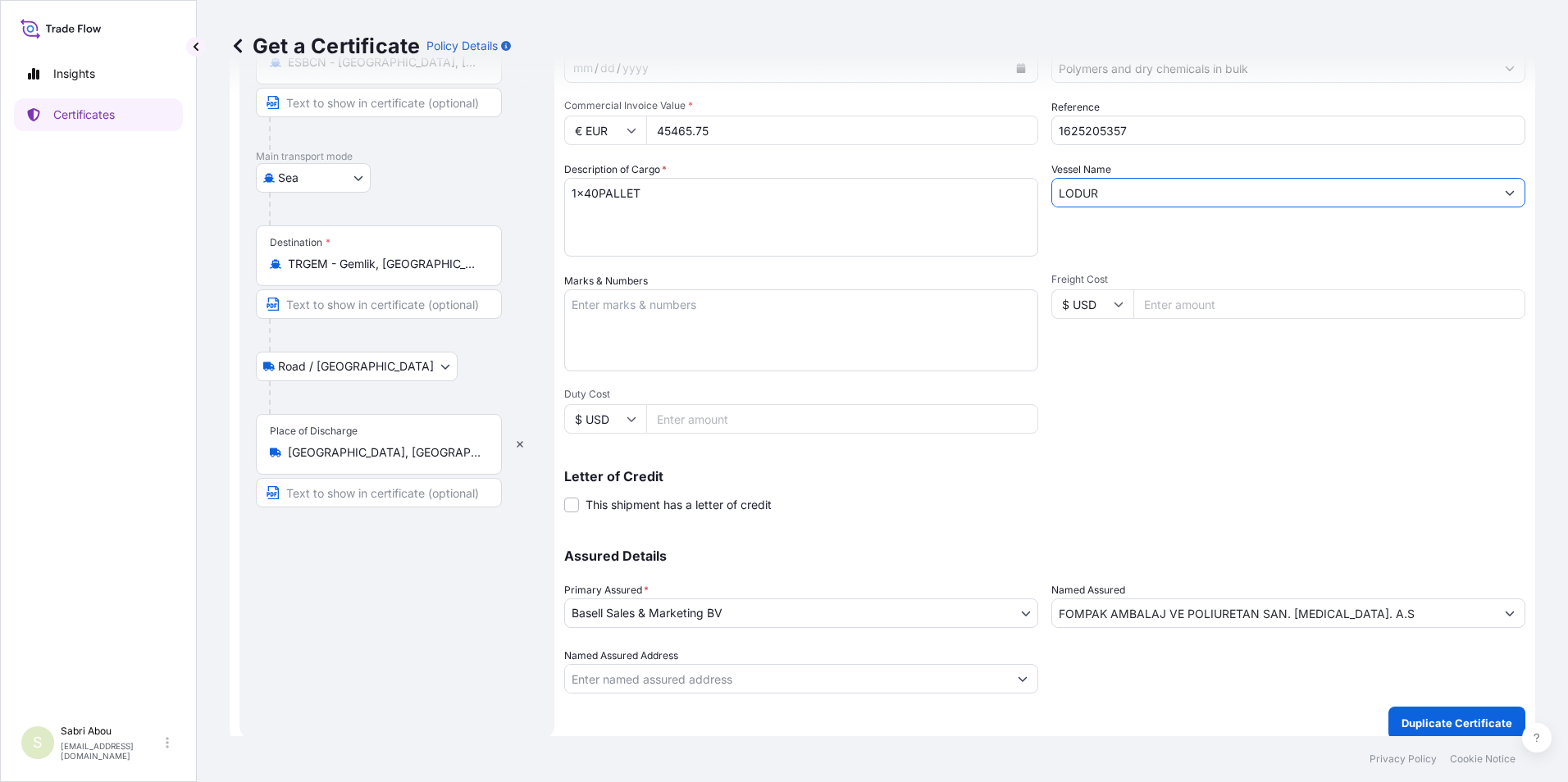
scroll to position [202, 0]
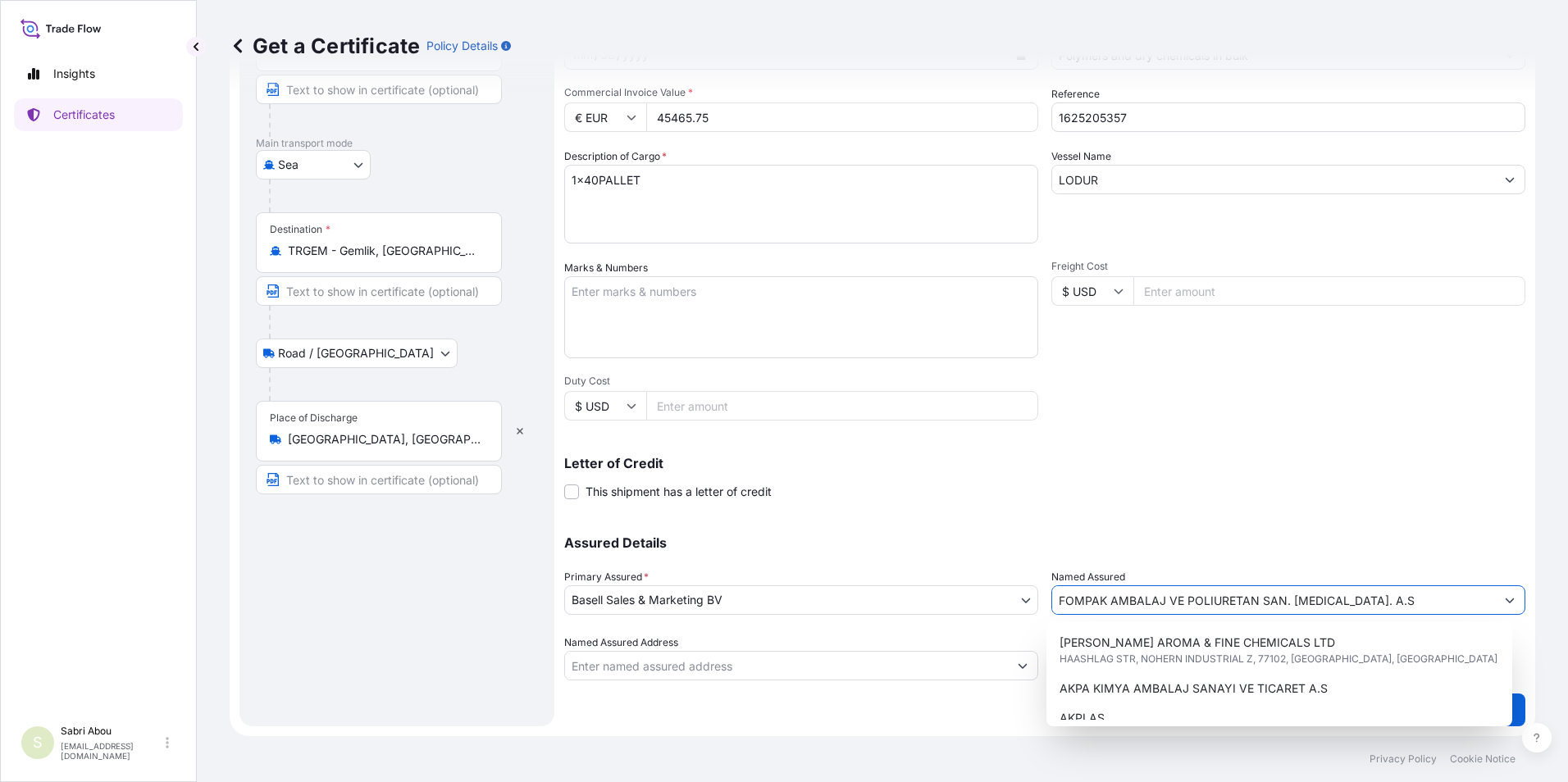
drag, startPoint x: 1046, startPoint y: 601, endPoint x: 1468, endPoint y: 610, distance: 422.1
click at [1468, 609] on input "FOMPAK AMBALAJ VE POLIURETAN SAN. [MEDICAL_DATA]. A.S" at bounding box center [1273, 600] width 443 height 30
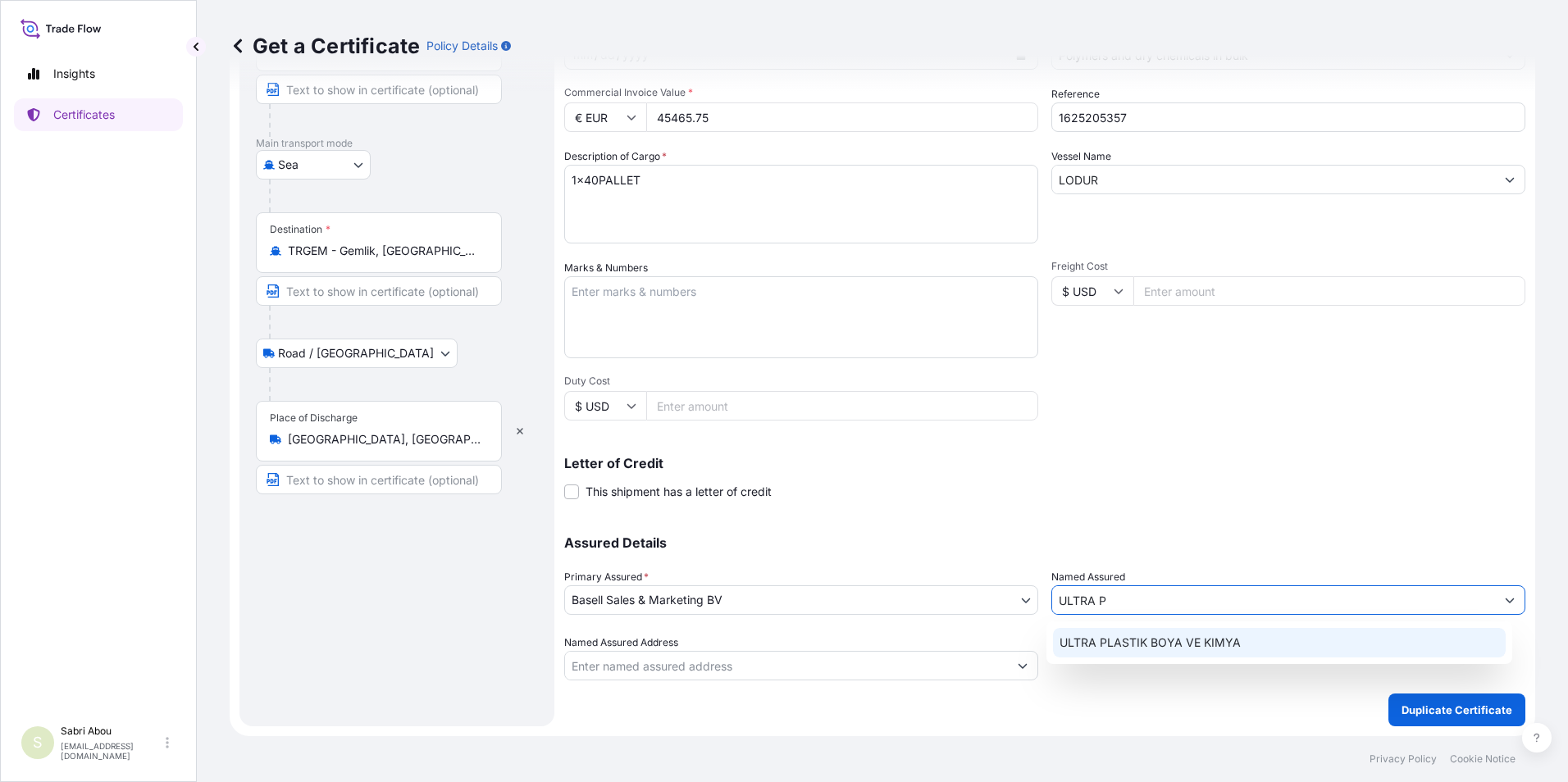
click at [1250, 650] on div "ULTRA PLASTIK BOYA VE KIMYA" at bounding box center [1279, 643] width 453 height 30
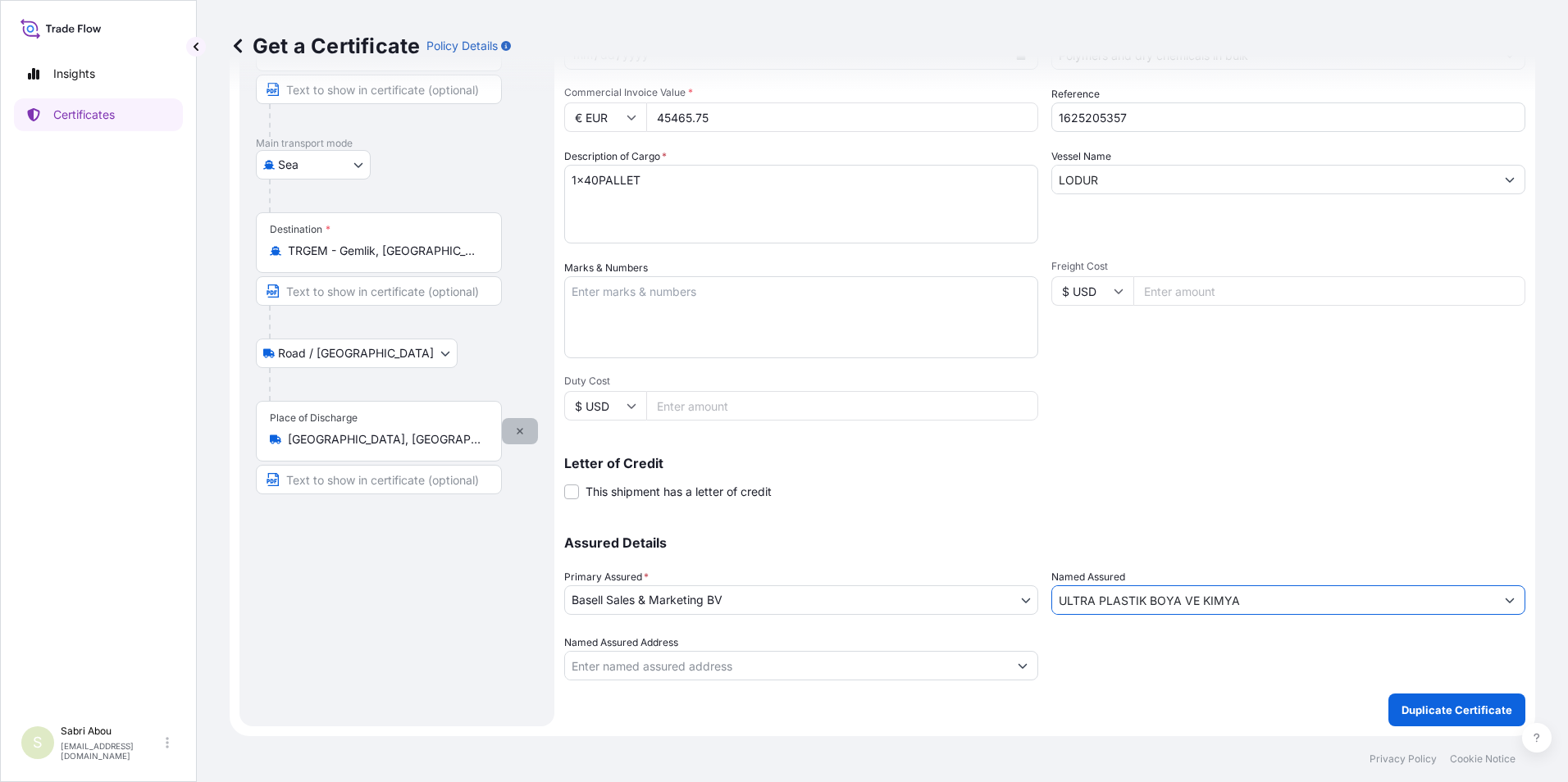
type input "ULTRA PLASTIK BOYA VE KIMYA"
click at [515, 438] on button "button" at bounding box center [519, 432] width 36 height 26
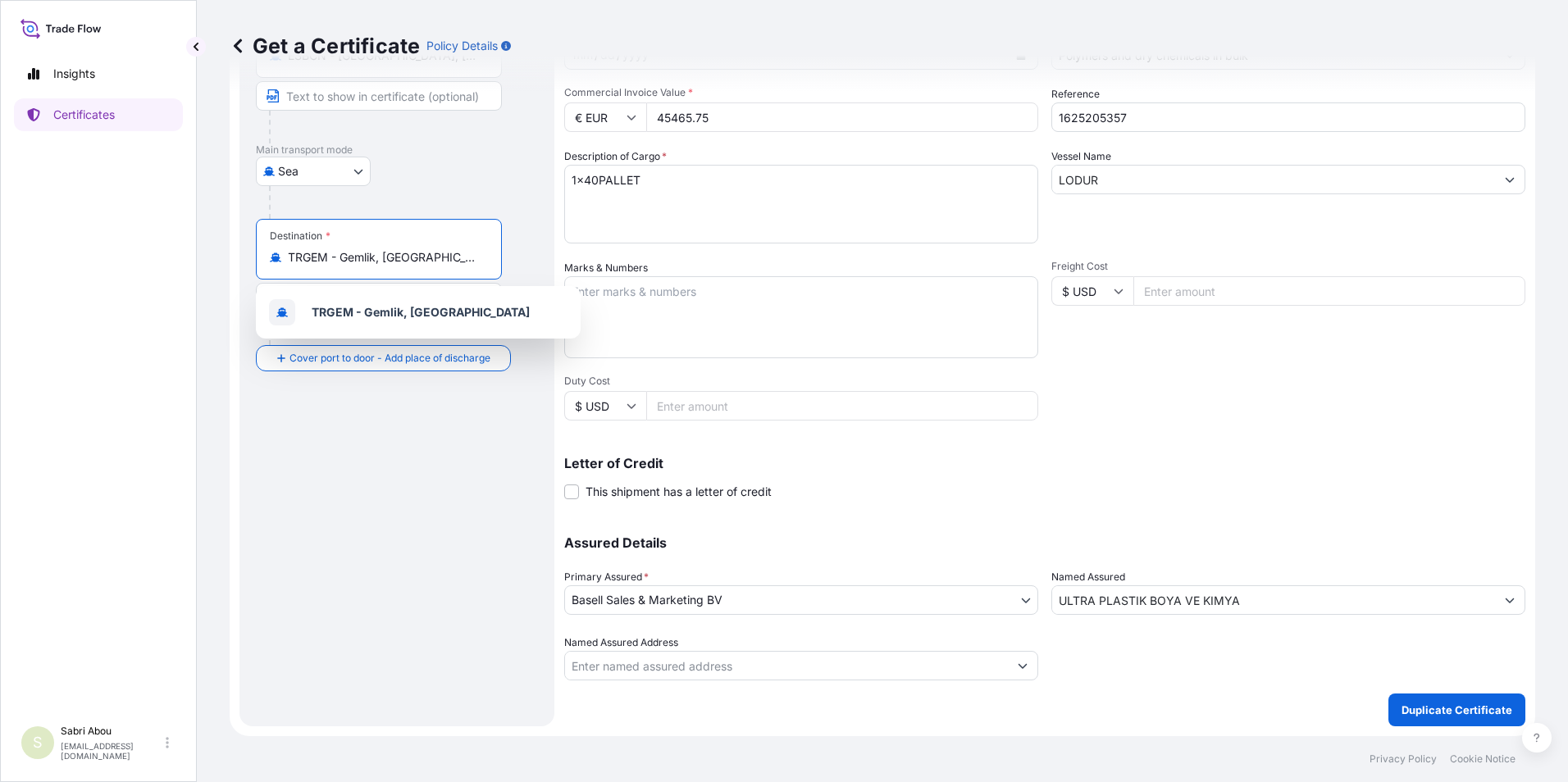
drag, startPoint x: 424, startPoint y: 260, endPoint x: 242, endPoint y: 263, distance: 182.0
click at [242, 263] on div "Route Details Reset Route Details Cover door to port - Add loading place Place …" at bounding box center [397, 312] width 315 height 827
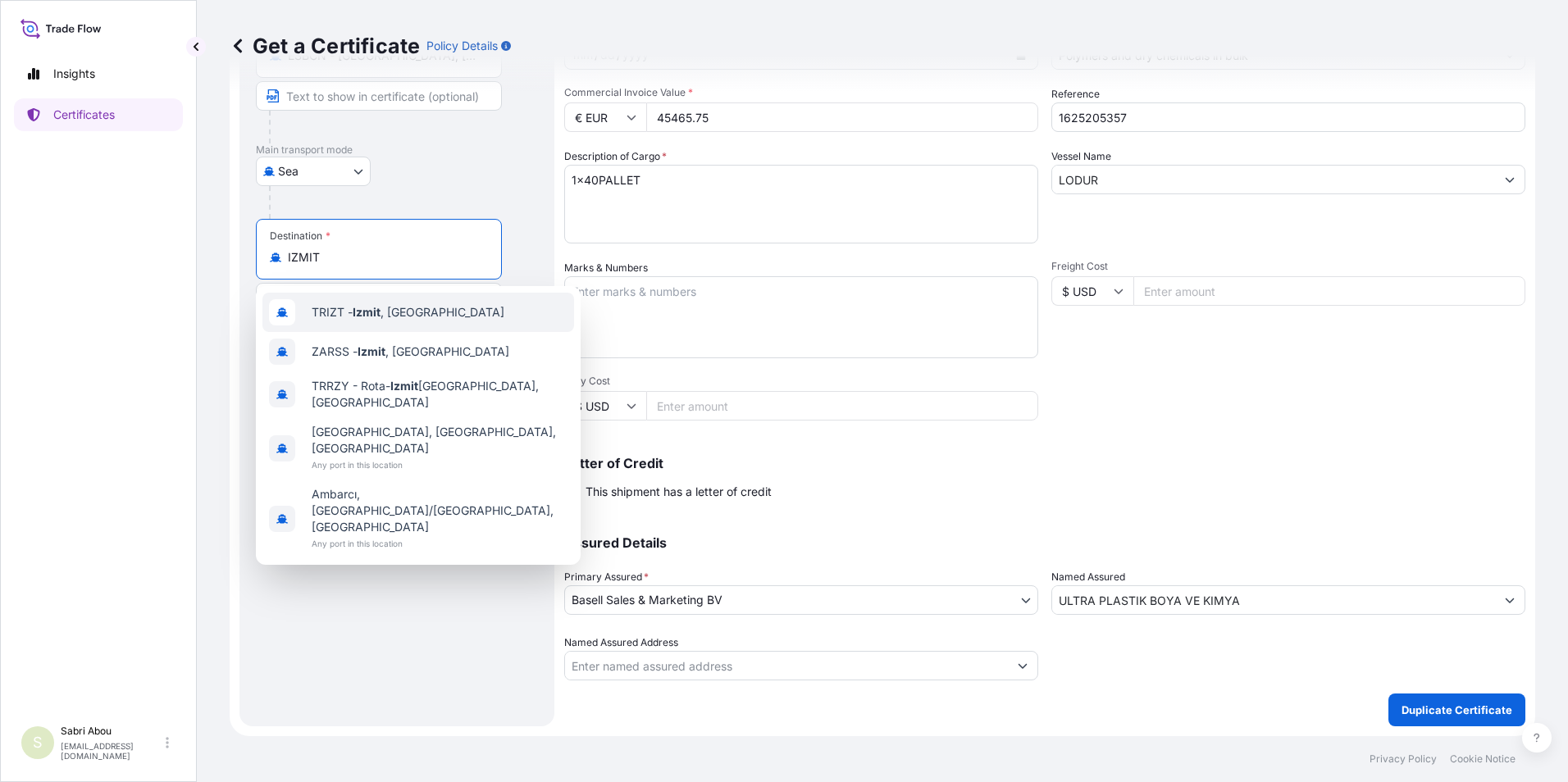
click at [362, 304] on span "TRIZT - [GEOGRAPHIC_DATA] , [GEOGRAPHIC_DATA]" at bounding box center [407, 312] width 193 height 17
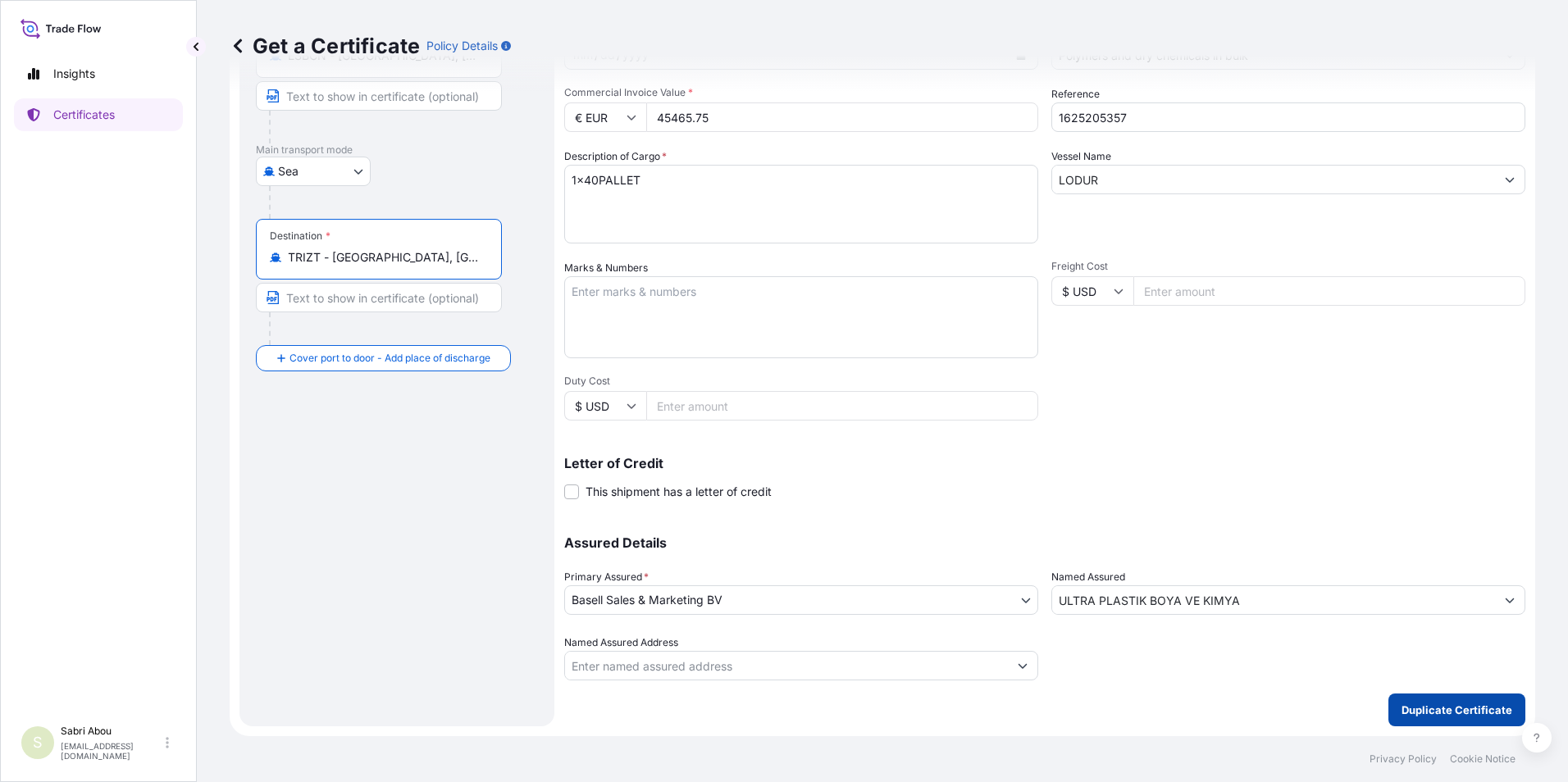
type input "TRIZT - [GEOGRAPHIC_DATA], [GEOGRAPHIC_DATA]"
click at [1416, 717] on p "Duplicate Certificate" at bounding box center [1456, 710] width 111 height 17
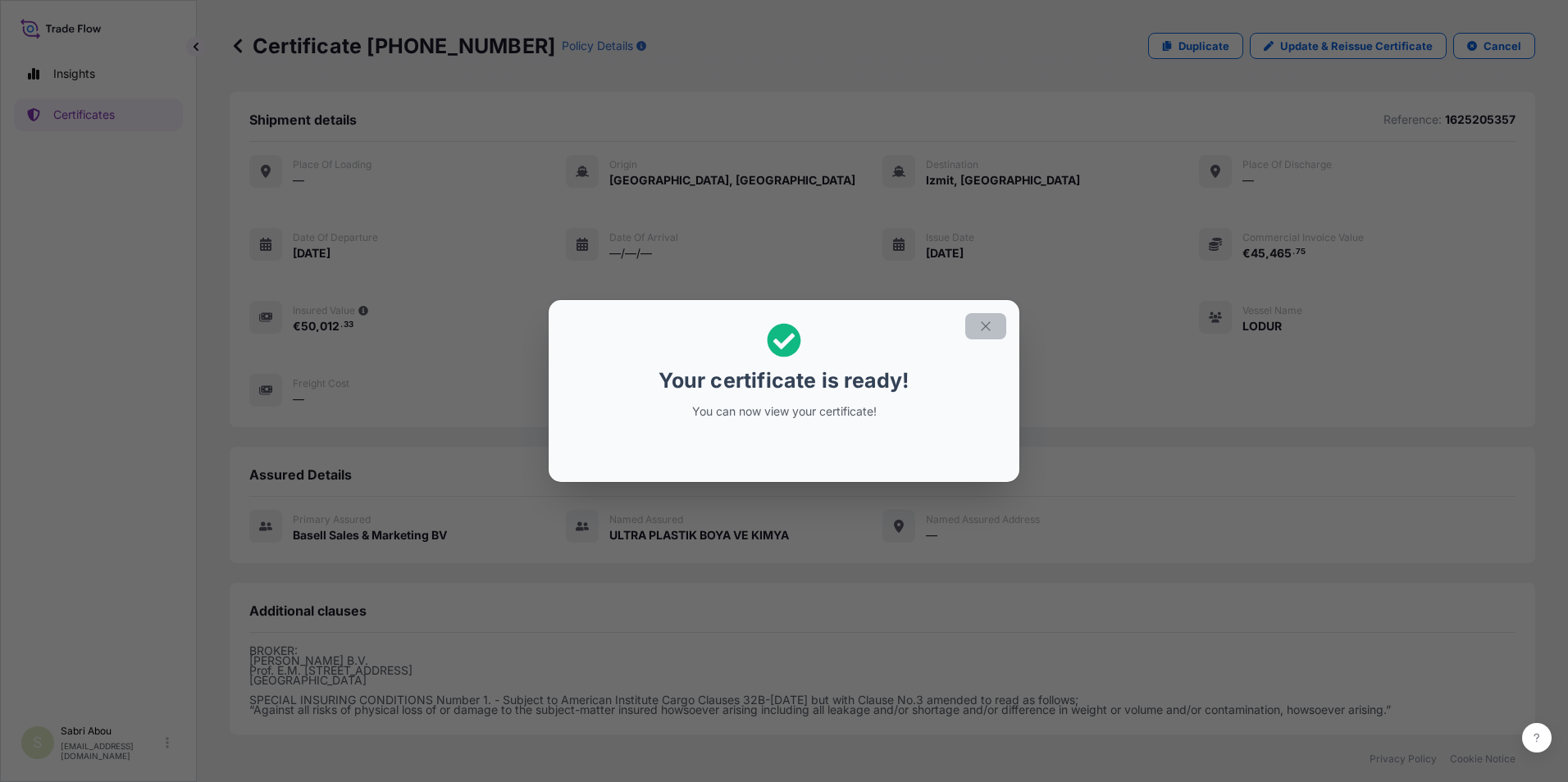
click at [990, 323] on icon "button" at bounding box center [985, 326] width 15 height 15
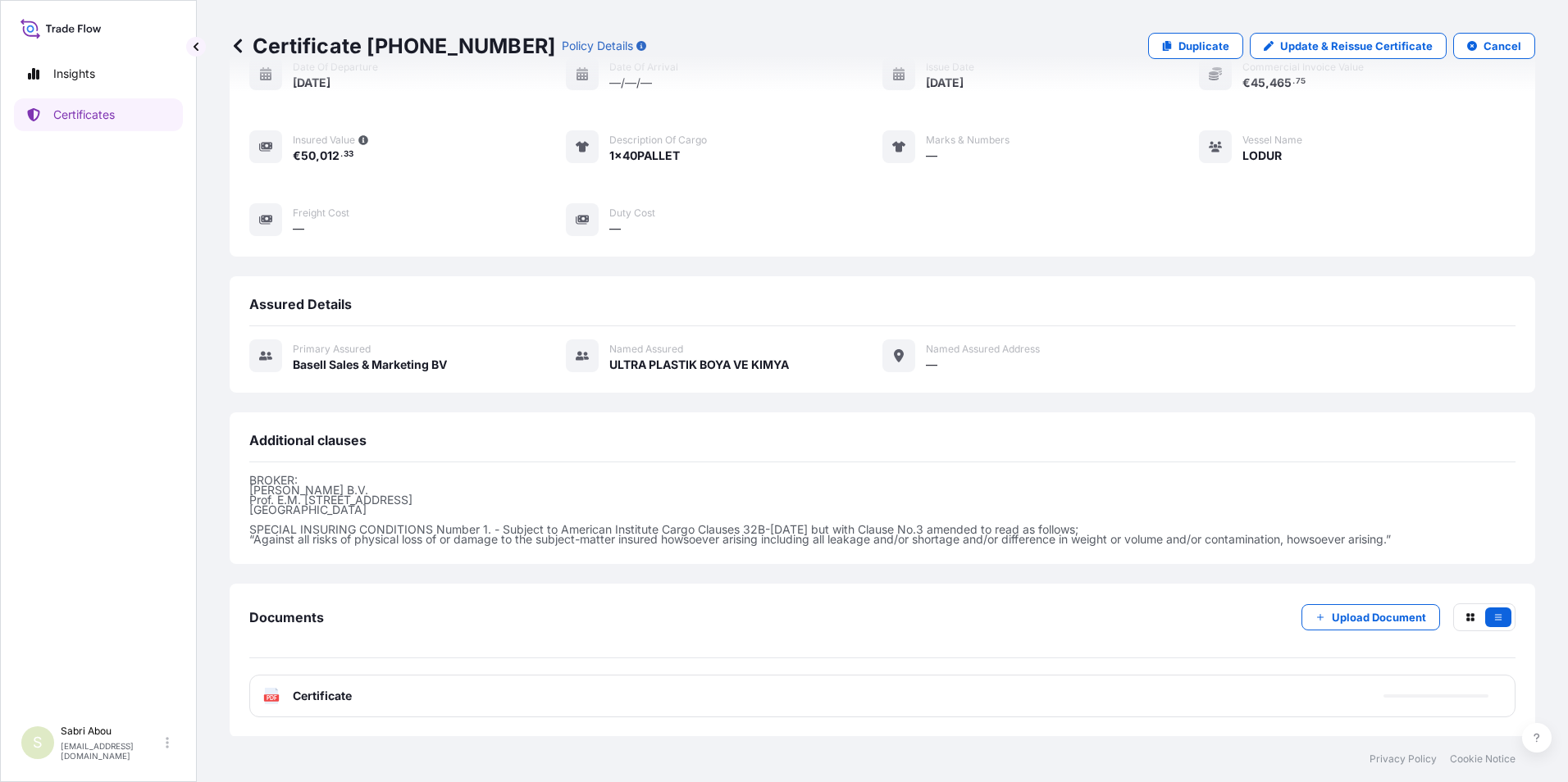
scroll to position [172, 0]
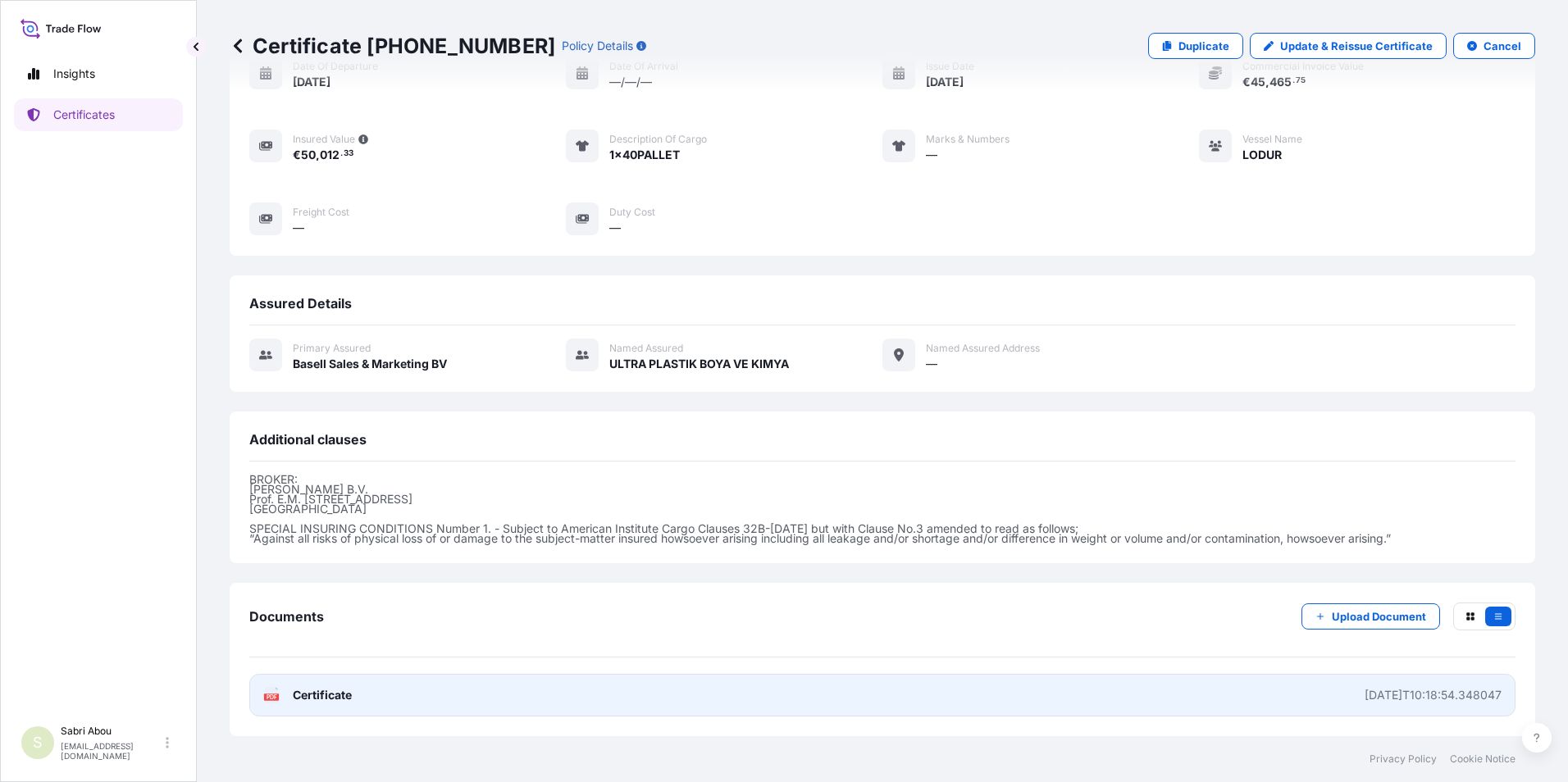
click at [747, 706] on link "PDF Certificate [DATE]T10:18:54.348047" at bounding box center [883, 695] width 1266 height 43
